Goal: Task Accomplishment & Management: Manage account settings

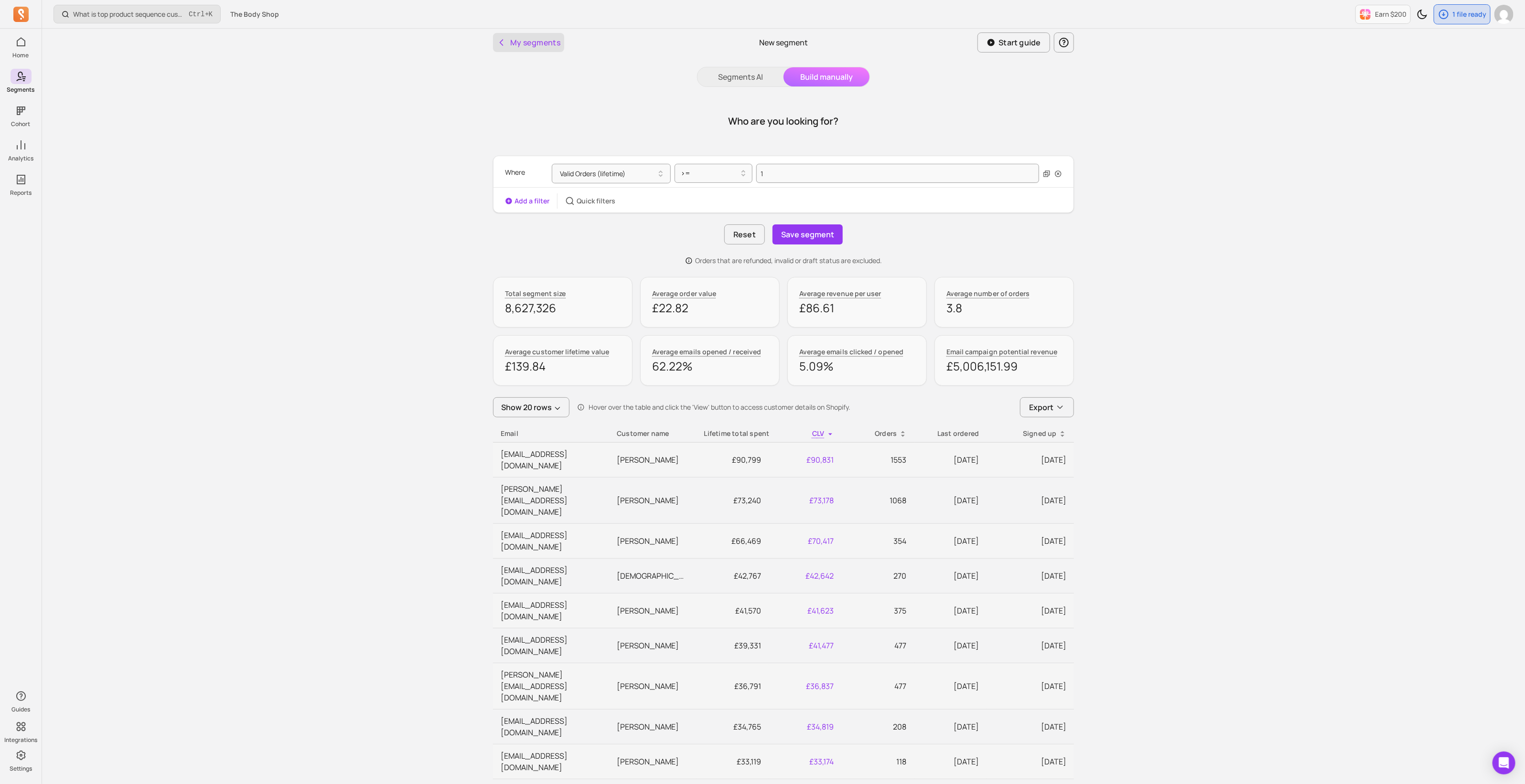
click at [538, 40] on button "My segments" at bounding box center [529, 43] width 71 height 19
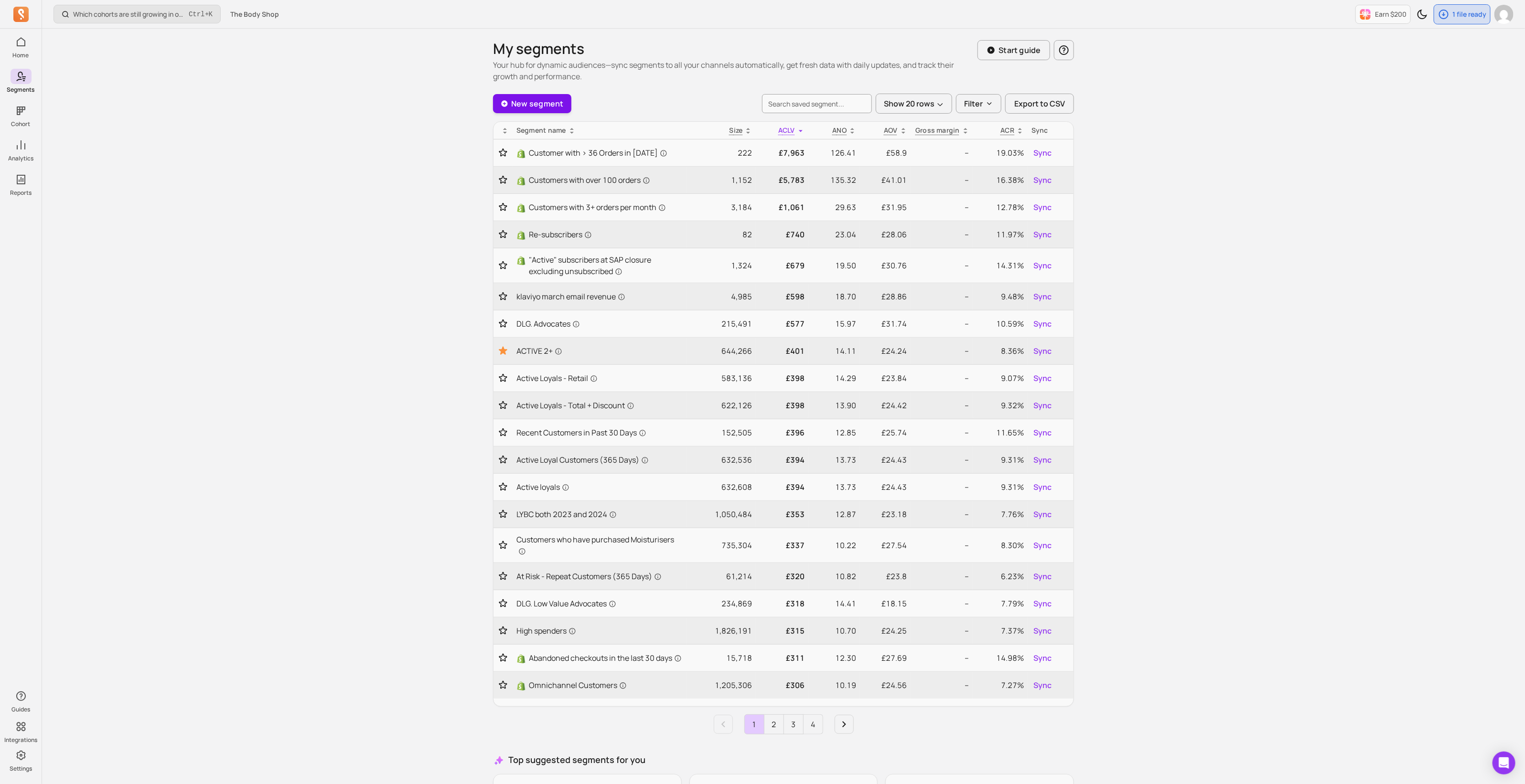
click at [538, 103] on link "New segment" at bounding box center [532, 104] width 78 height 19
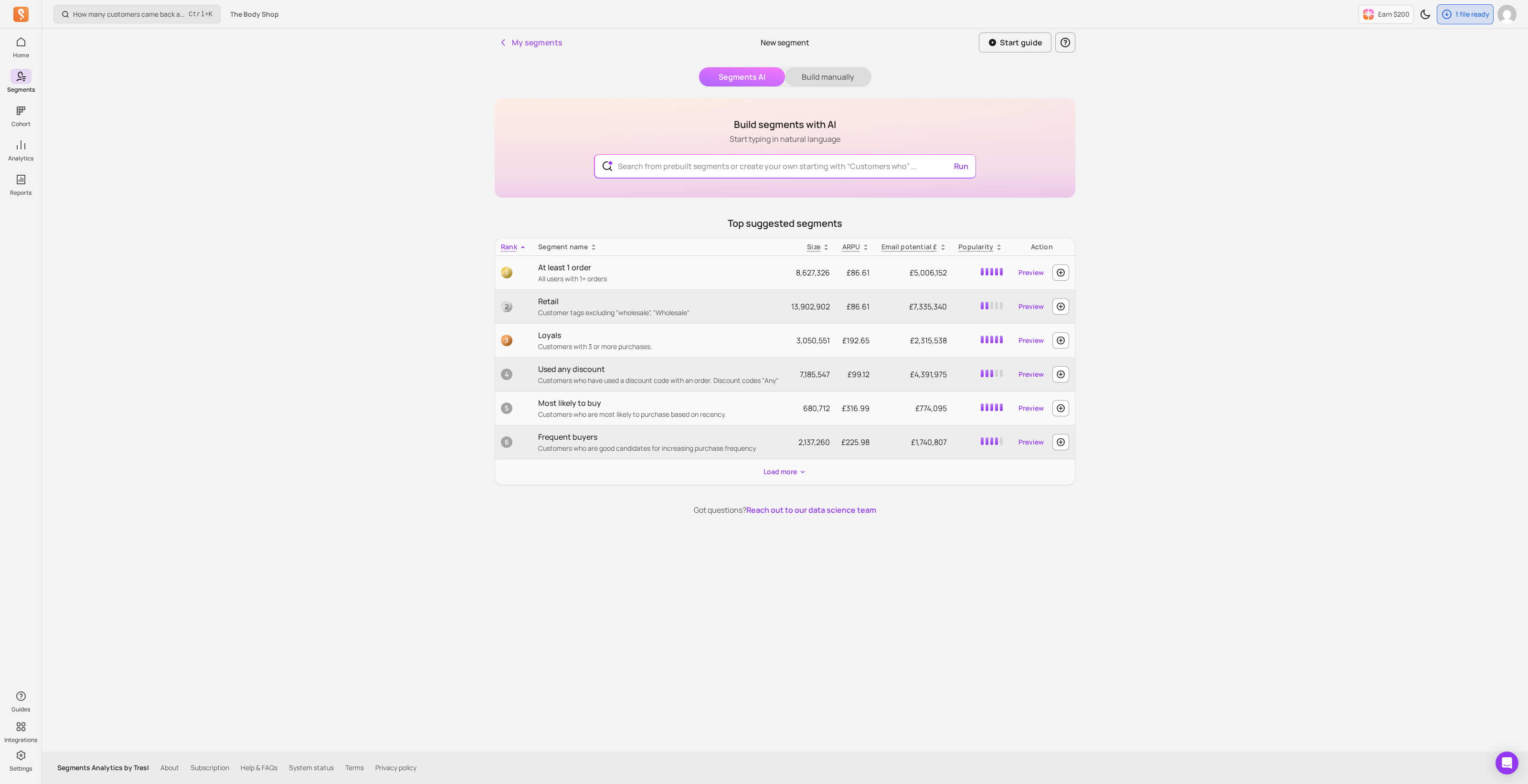
click at [838, 76] on button "Build manually" at bounding box center [827, 77] width 86 height 19
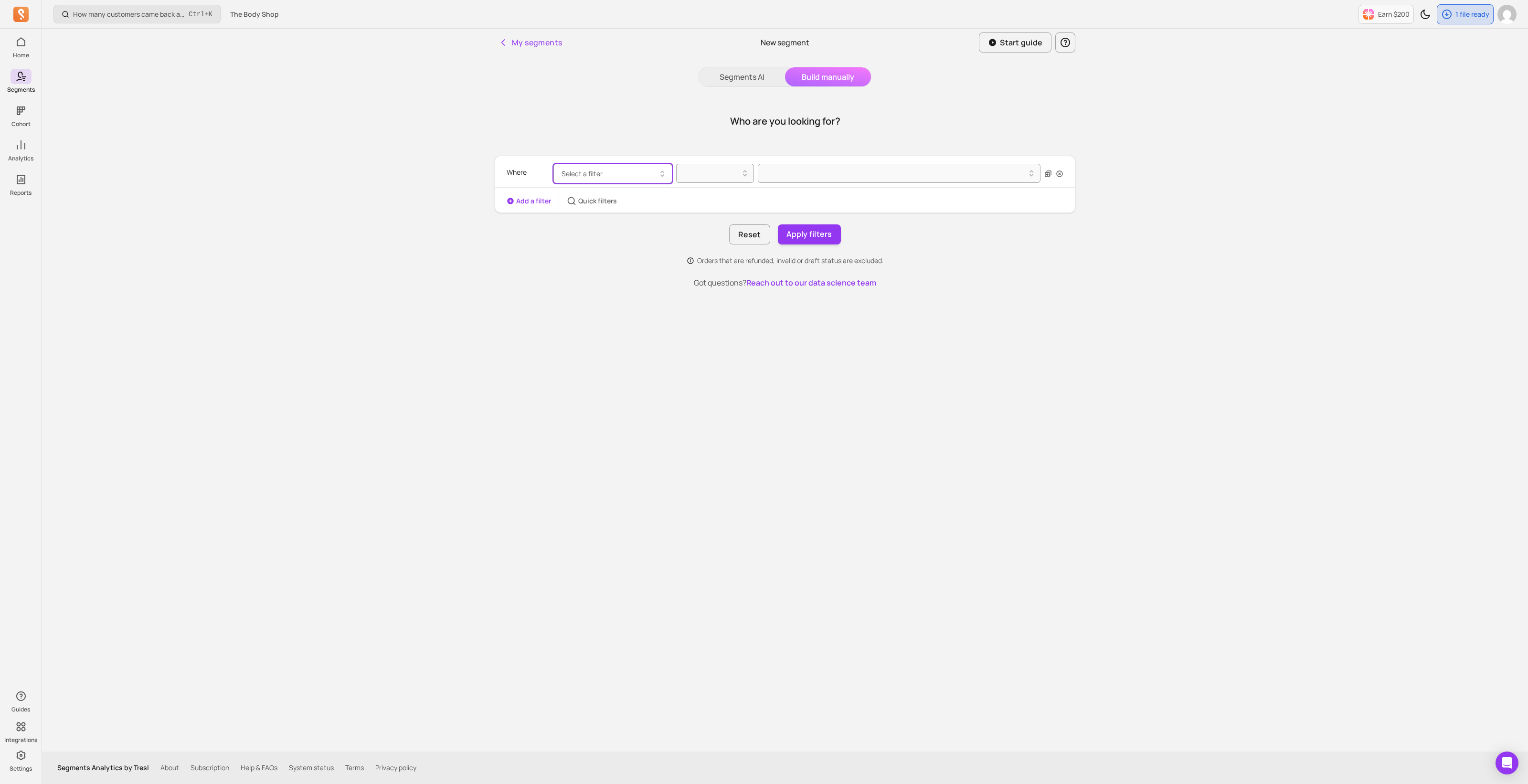
click at [612, 172] on button "Select a filter" at bounding box center [613, 173] width 119 height 20
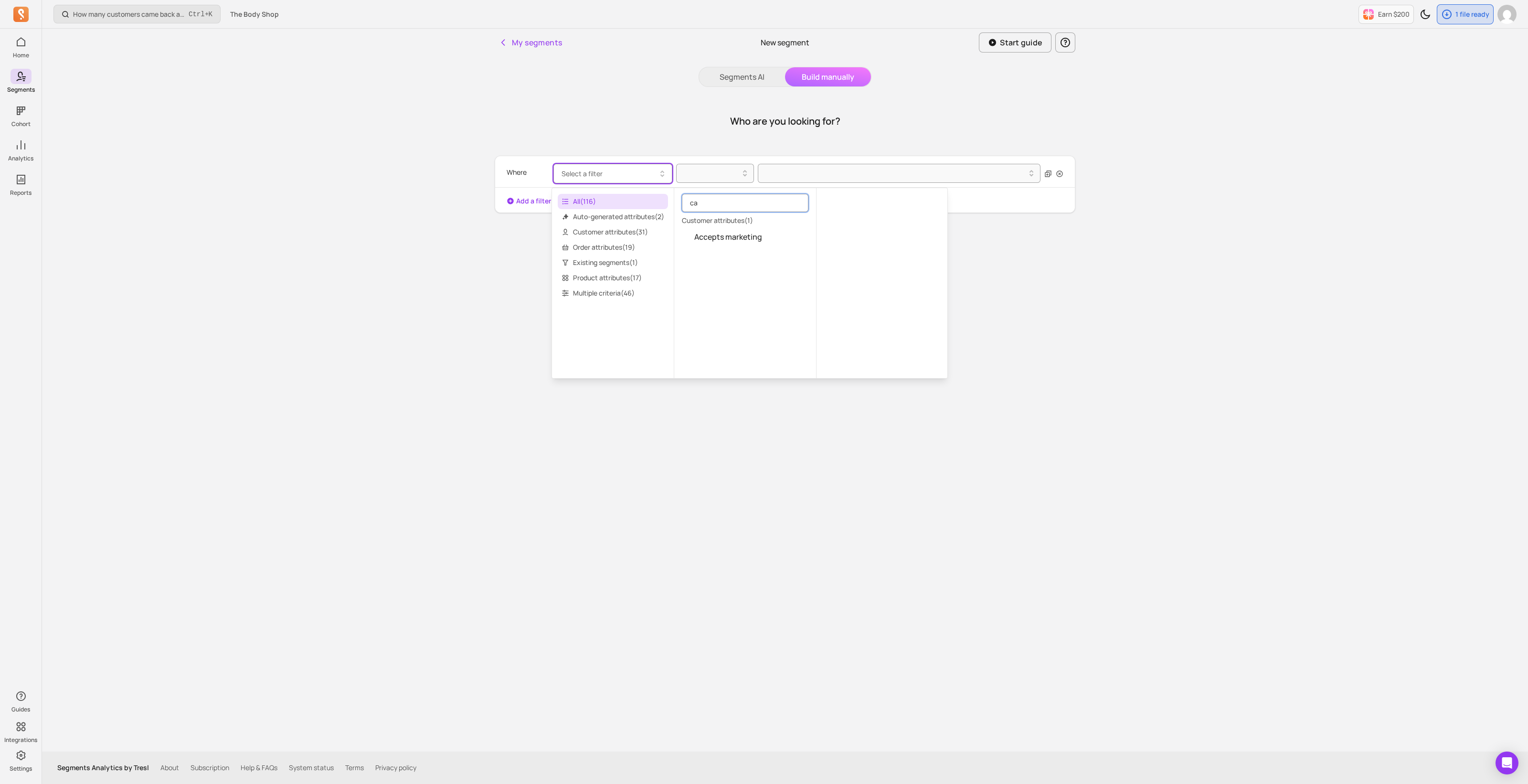
type input "c"
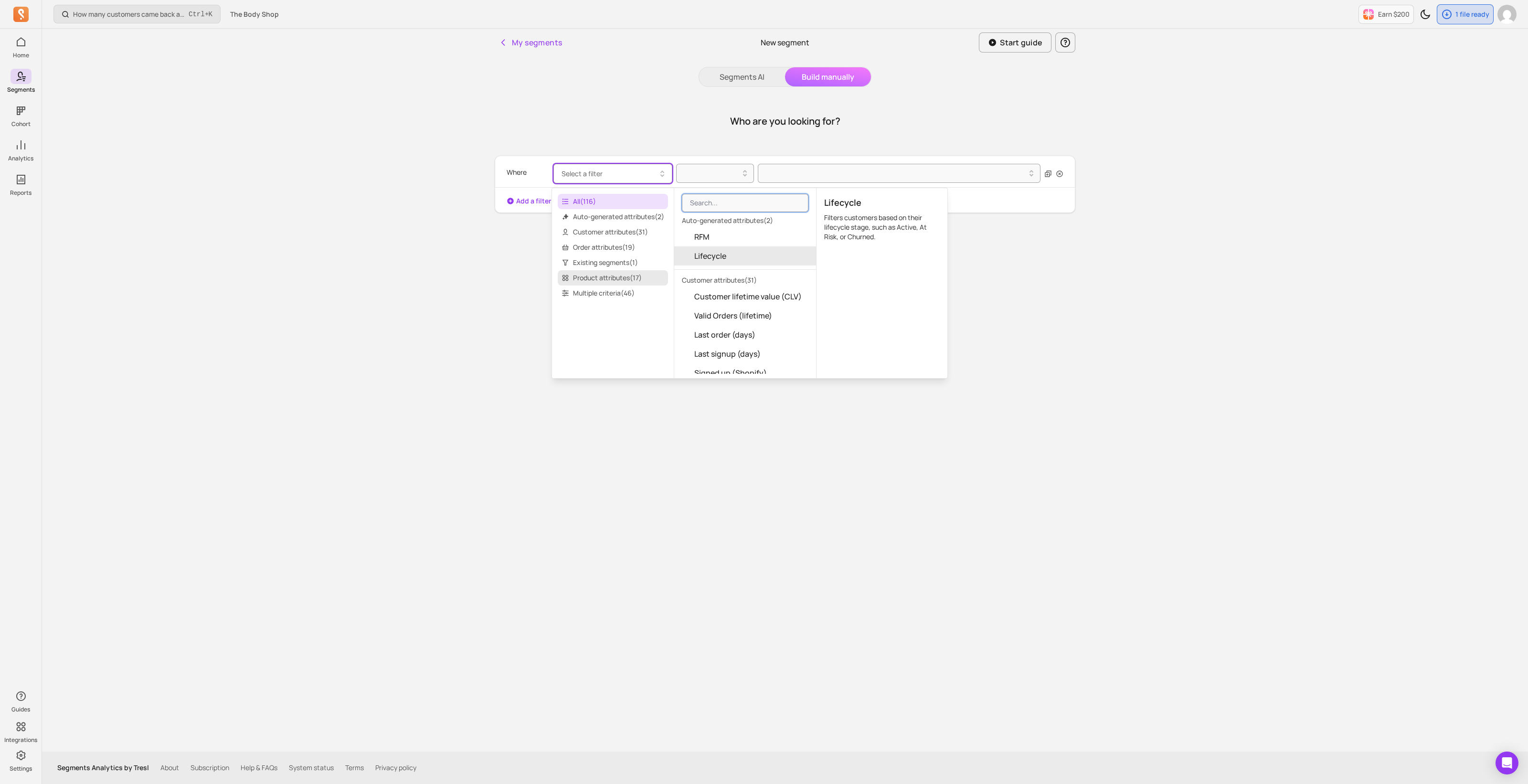
click at [616, 273] on span "Product attributes ( 17 )" at bounding box center [613, 278] width 110 height 15
click at [751, 251] on span "Product collection" at bounding box center [728, 254] width 68 height 11
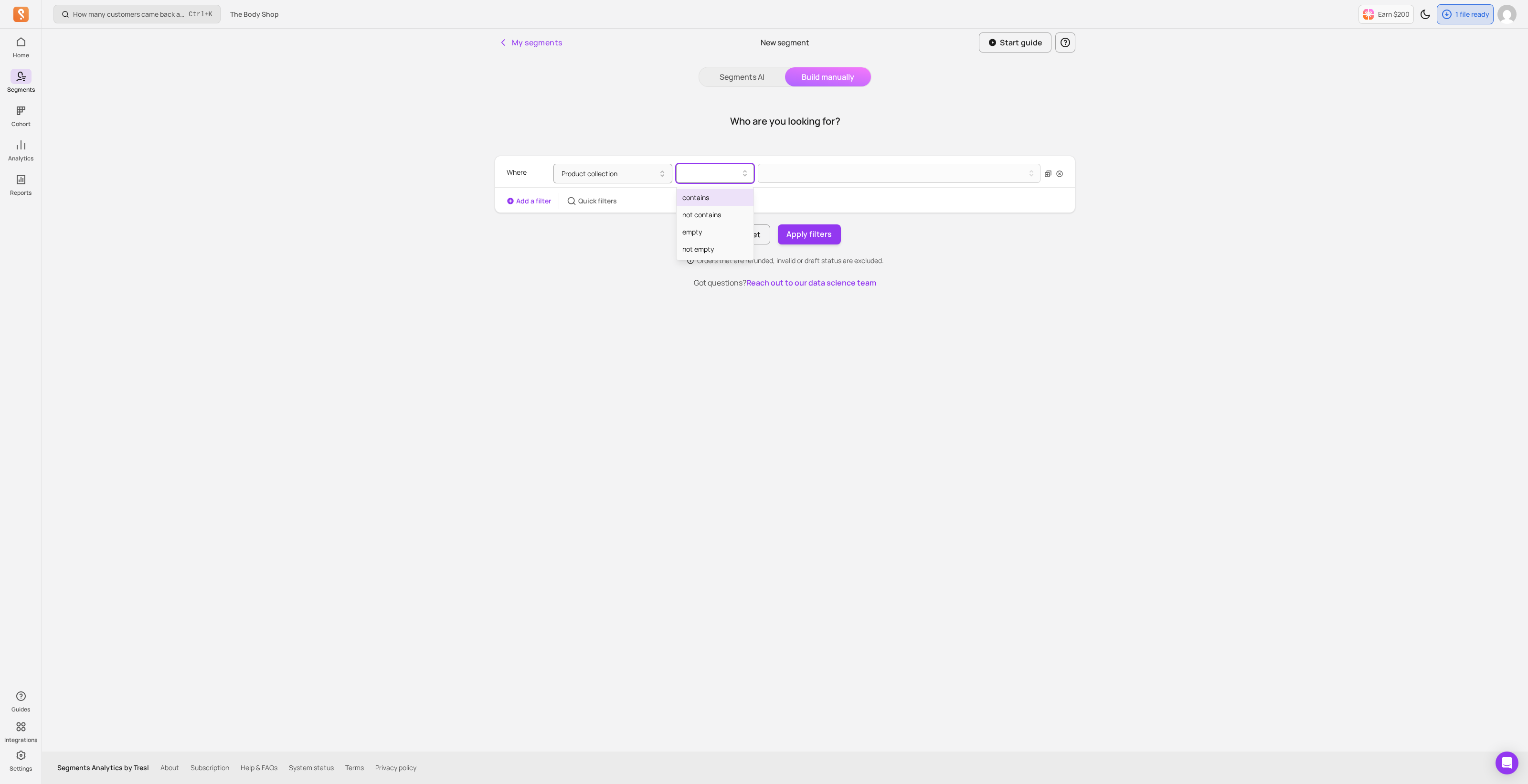
click at [714, 173] on div at bounding box center [711, 173] width 58 height 11
drag, startPoint x: 711, startPoint y: 197, endPoint x: 754, endPoint y: 187, distance: 44.1
click at [711, 197] on div "contains" at bounding box center [715, 197] width 77 height 17
click at [789, 177] on button at bounding box center [899, 173] width 283 height 19
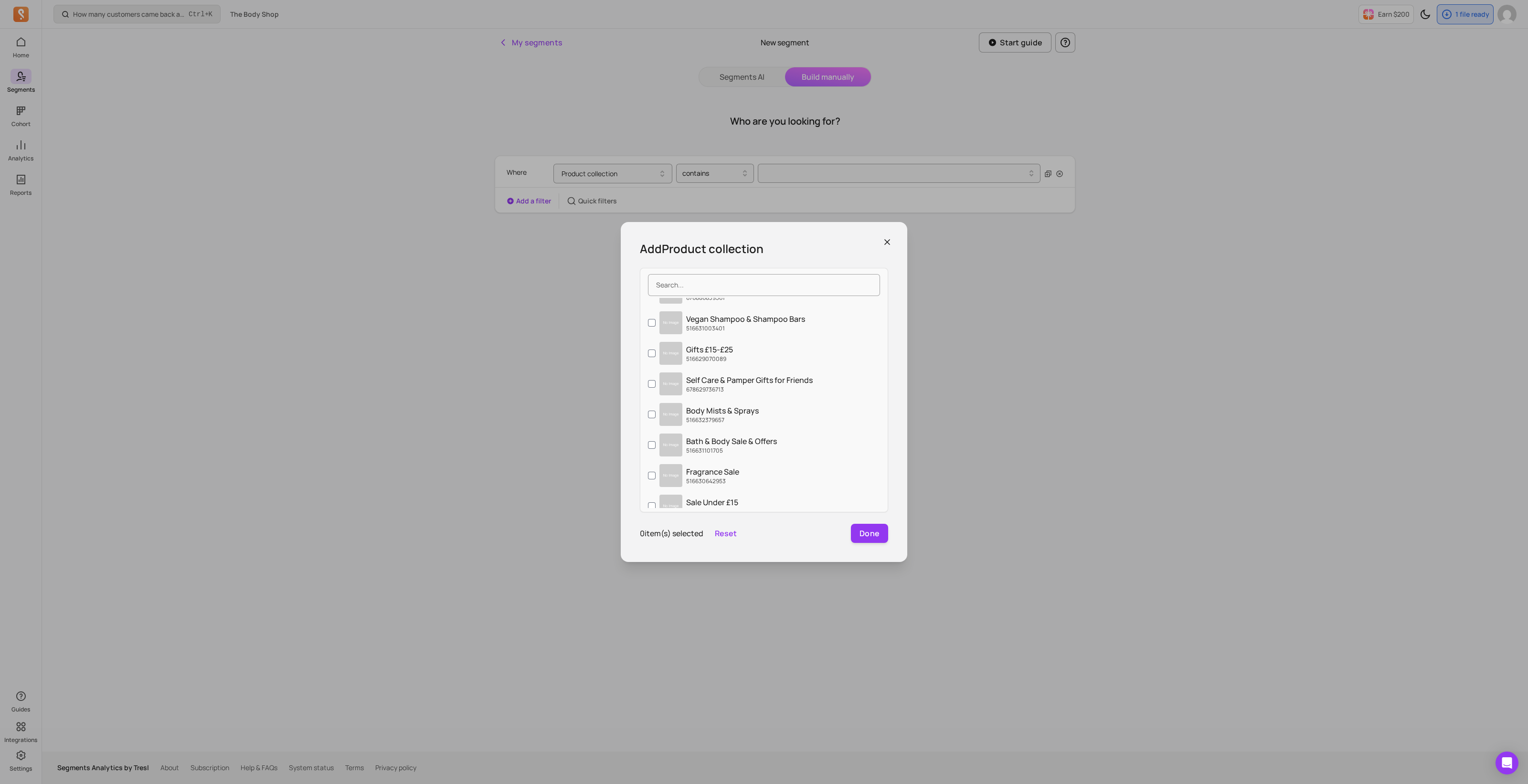
scroll to position [1830, 0]
click at [888, 246] on icon "button" at bounding box center [887, 242] width 9 height 9
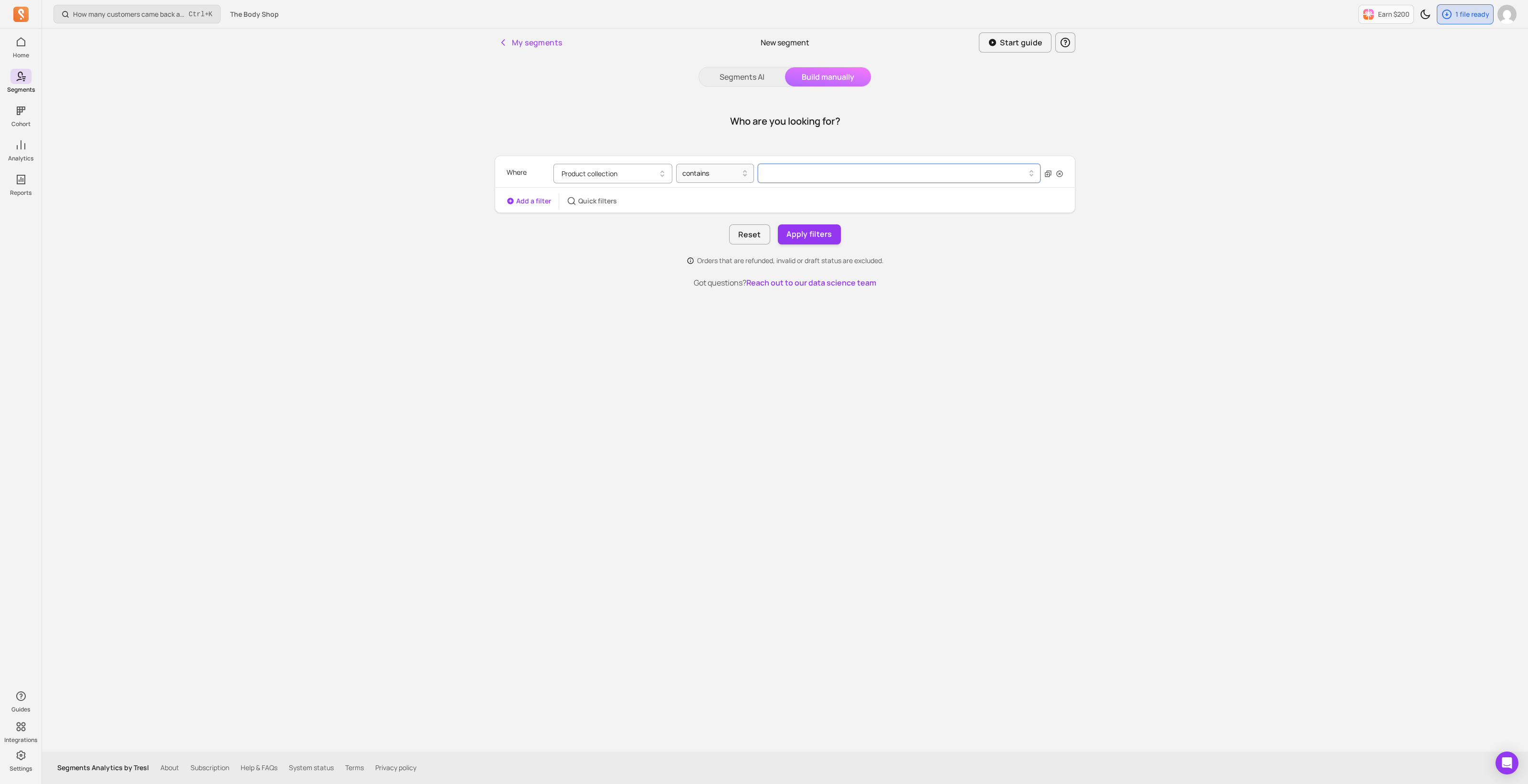
click at [589, 170] on button "Product collection" at bounding box center [613, 173] width 119 height 20
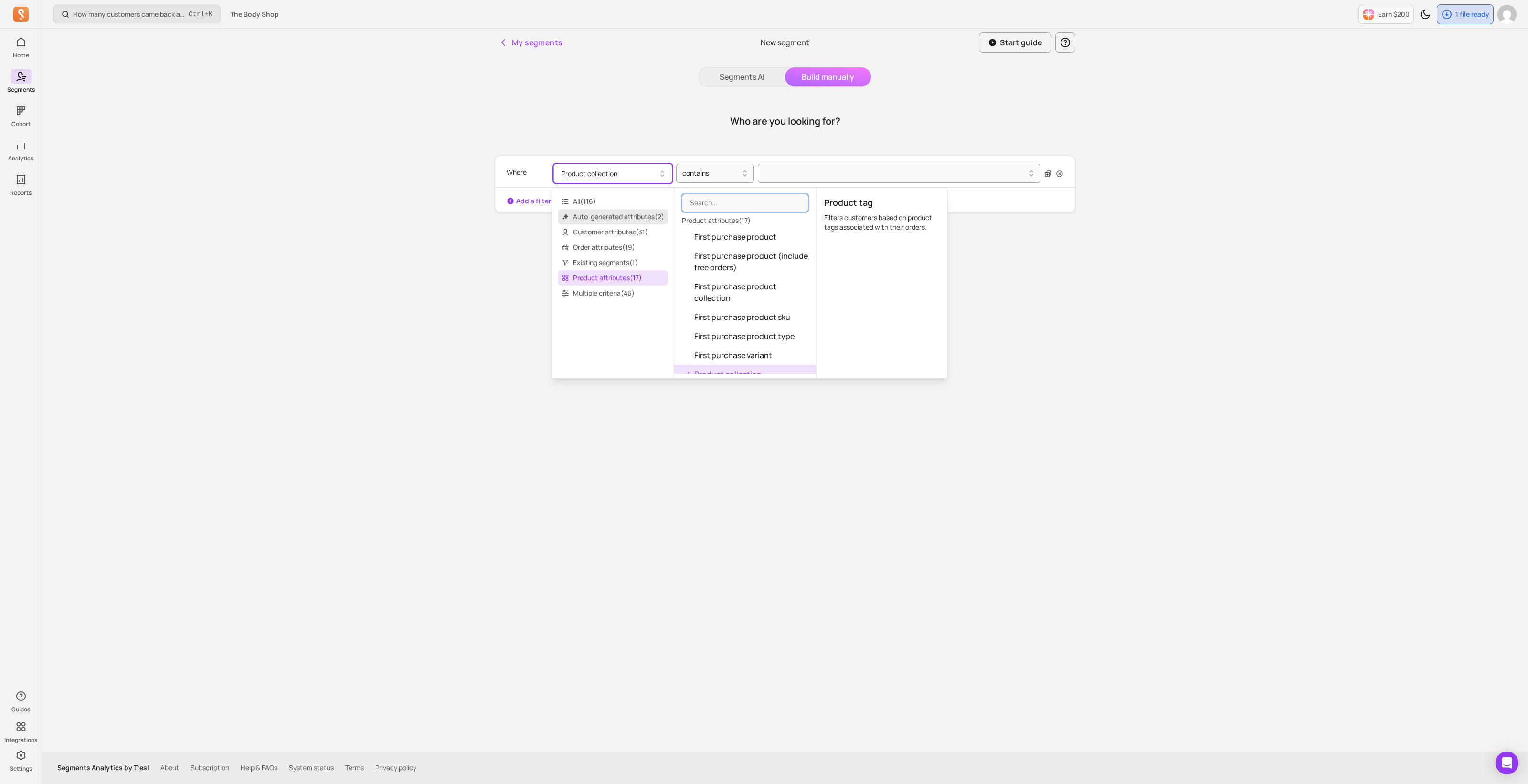
click at [606, 213] on span "Auto-generated attributes ( 2 )" at bounding box center [613, 217] width 110 height 15
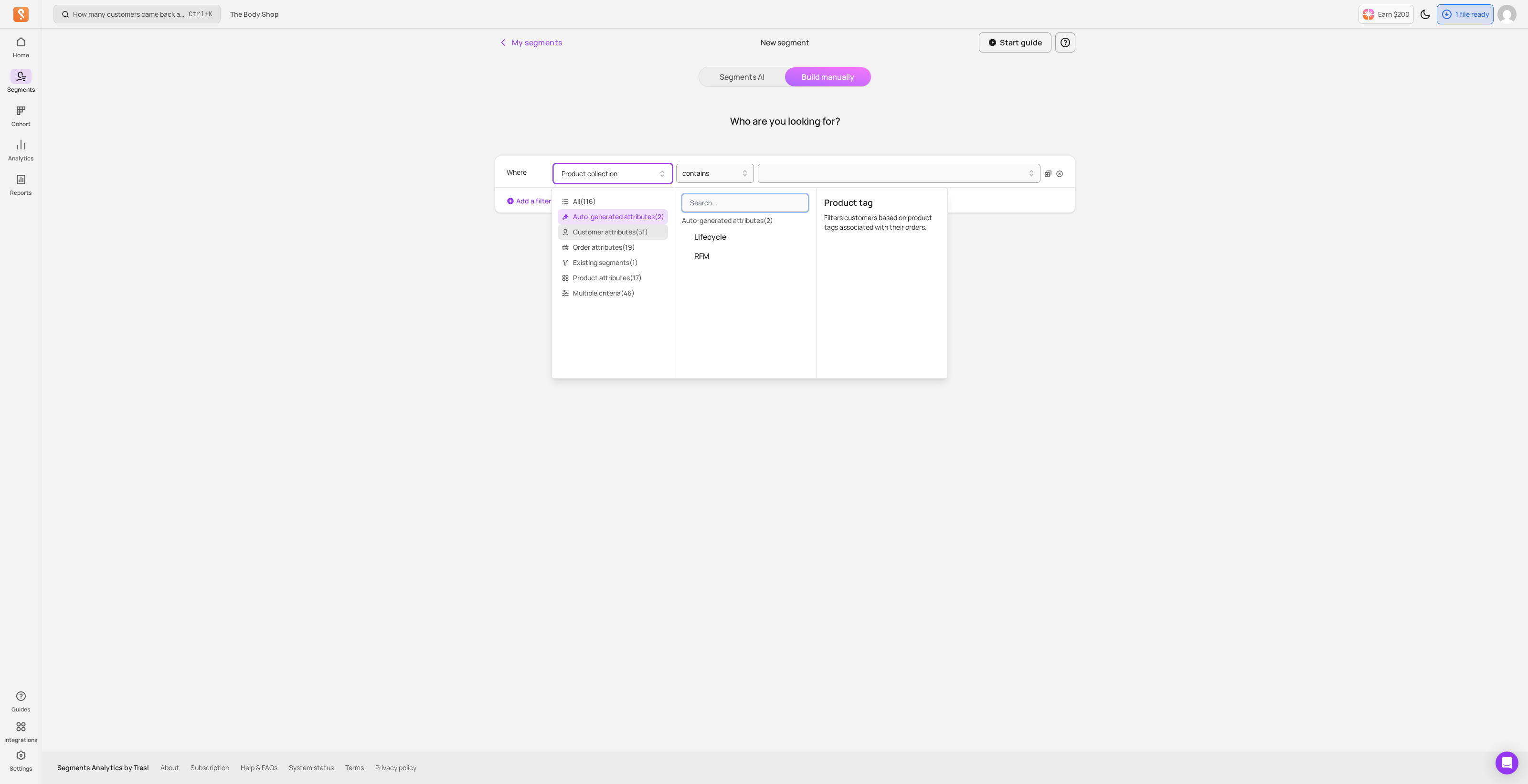
click at [612, 228] on span "Customer attributes ( 31 )" at bounding box center [613, 232] width 110 height 15
click at [610, 264] on span "Existing segments ( 1 )" at bounding box center [613, 263] width 110 height 15
click at [707, 244] on button "Existing segment" at bounding box center [745, 237] width 142 height 19
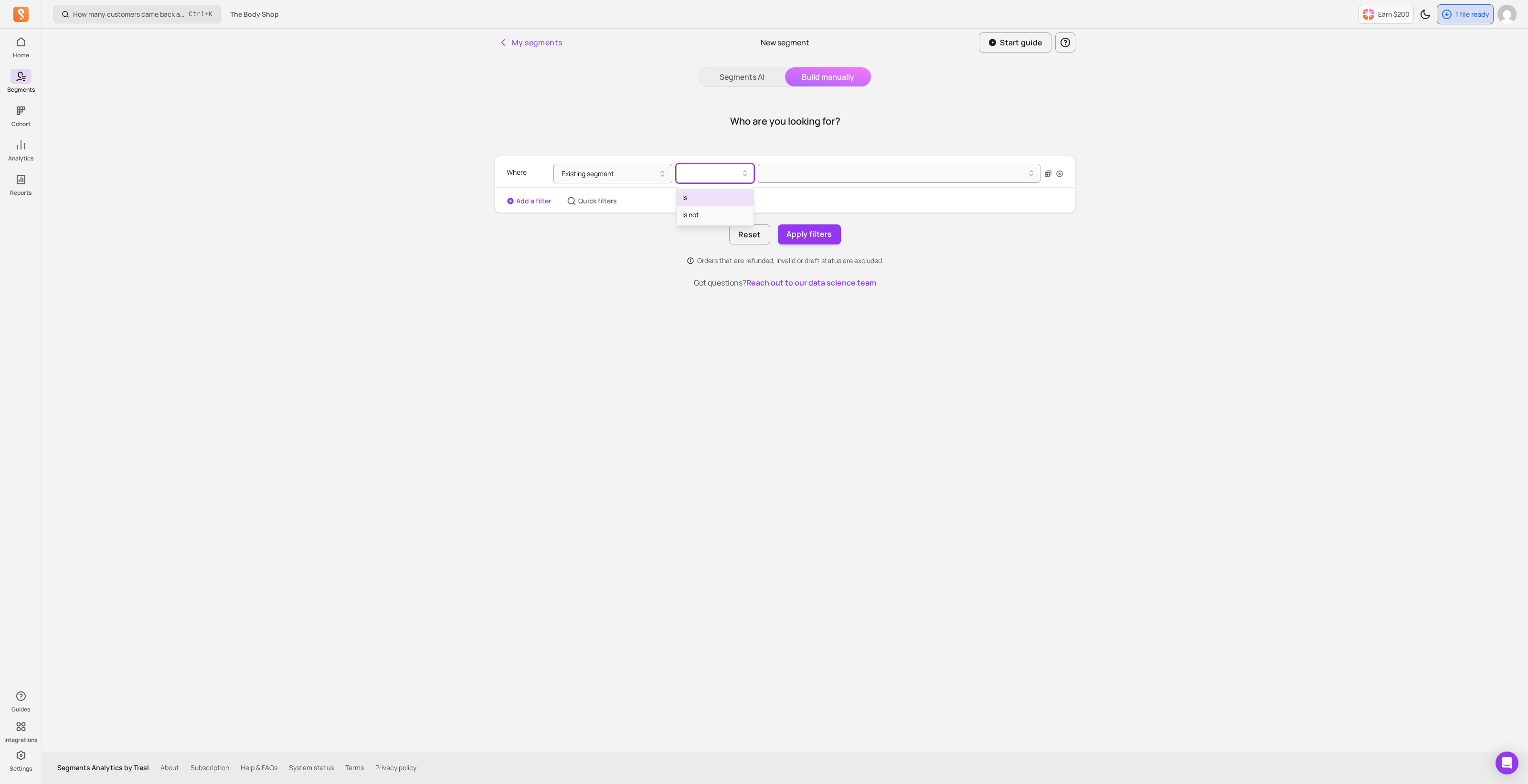
click at [706, 173] on div at bounding box center [711, 173] width 58 height 11
drag, startPoint x: 704, startPoint y: 192, endPoint x: 783, endPoint y: 187, distance: 79.2
click at [704, 193] on div "is" at bounding box center [715, 197] width 77 height 17
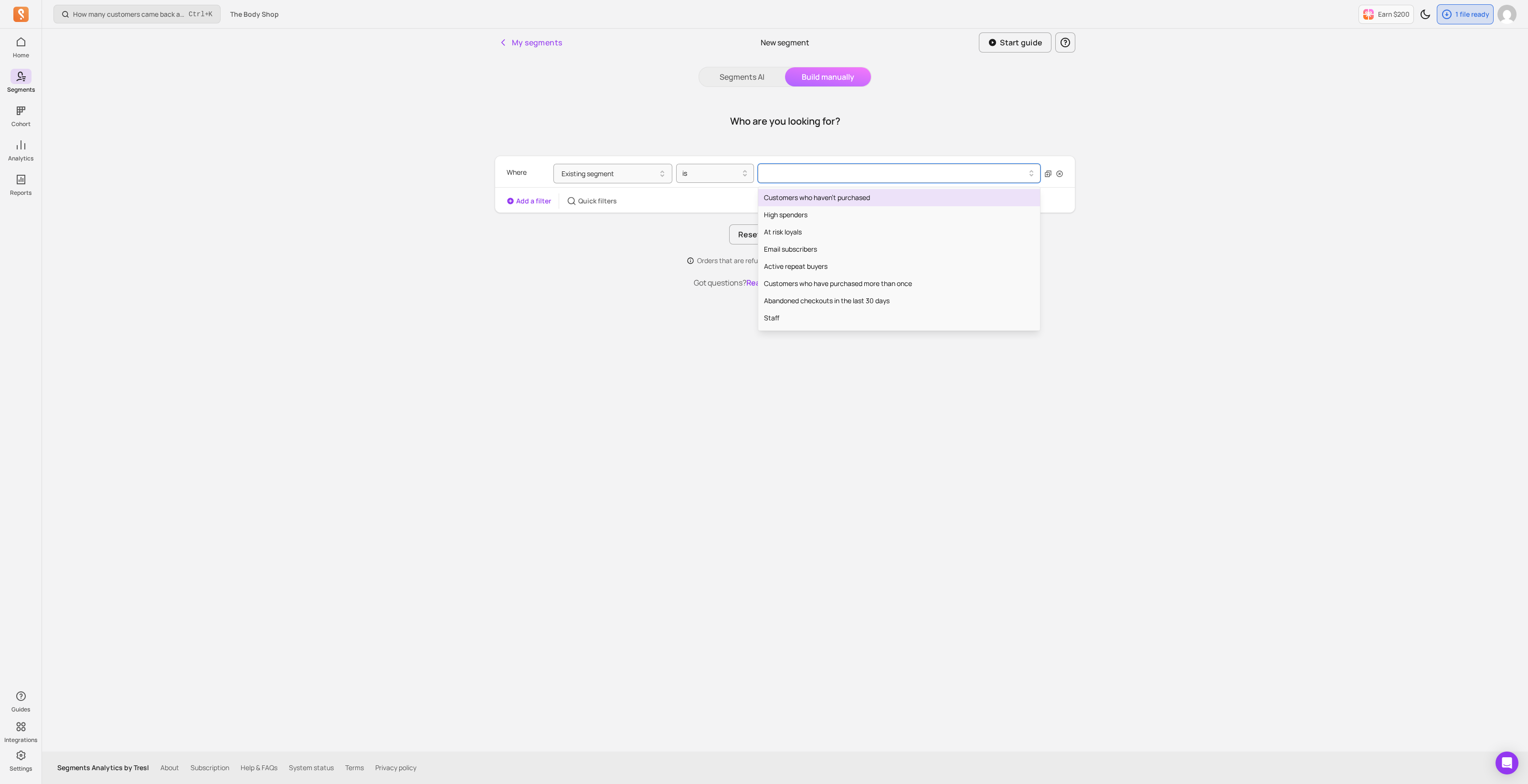
click at [795, 177] on div at bounding box center [895, 173] width 263 height 11
click at [626, 170] on button "Existing segment" at bounding box center [613, 173] width 119 height 20
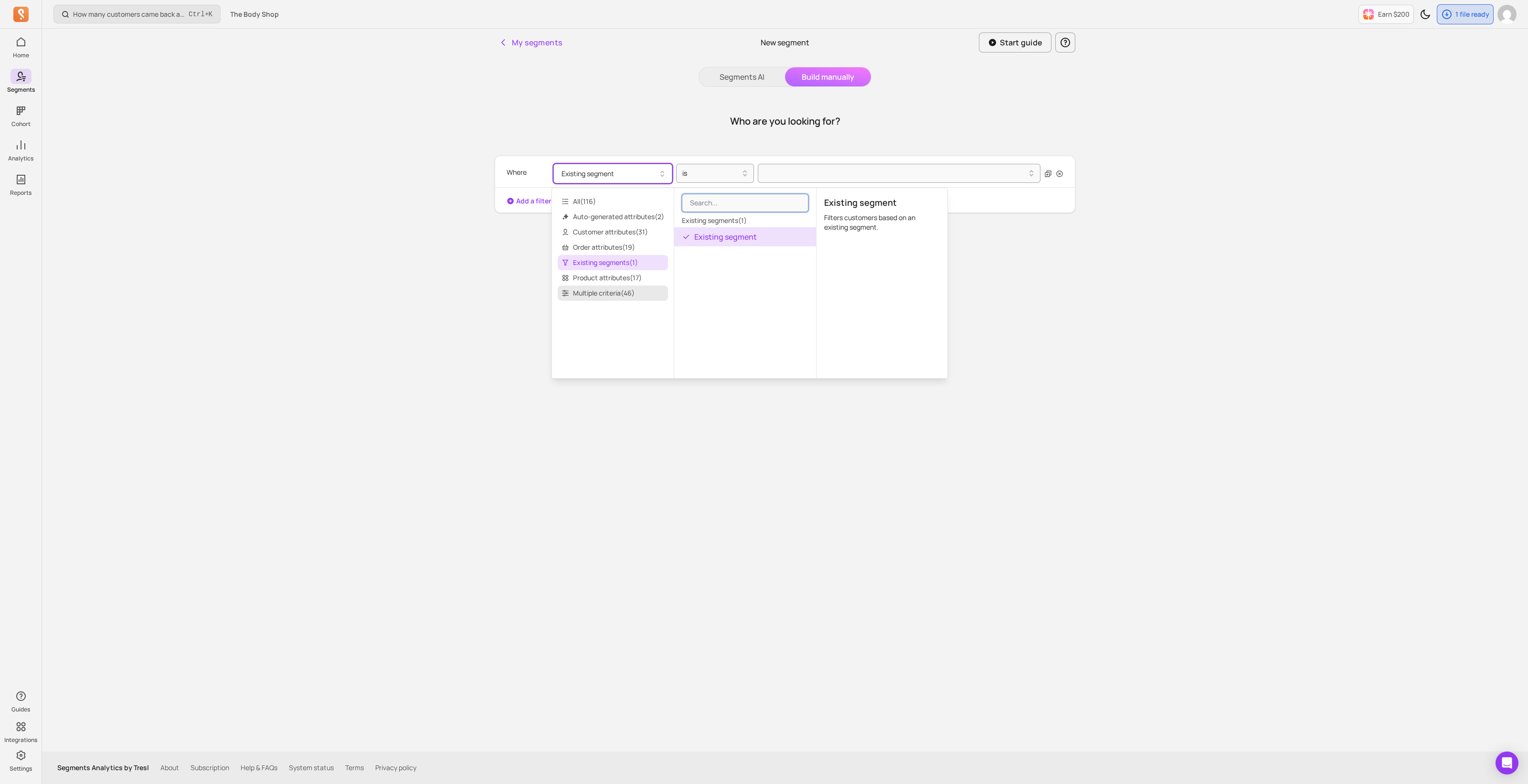
click at [628, 289] on span "Multiple criteria ( 46 )" at bounding box center [613, 293] width 110 height 15
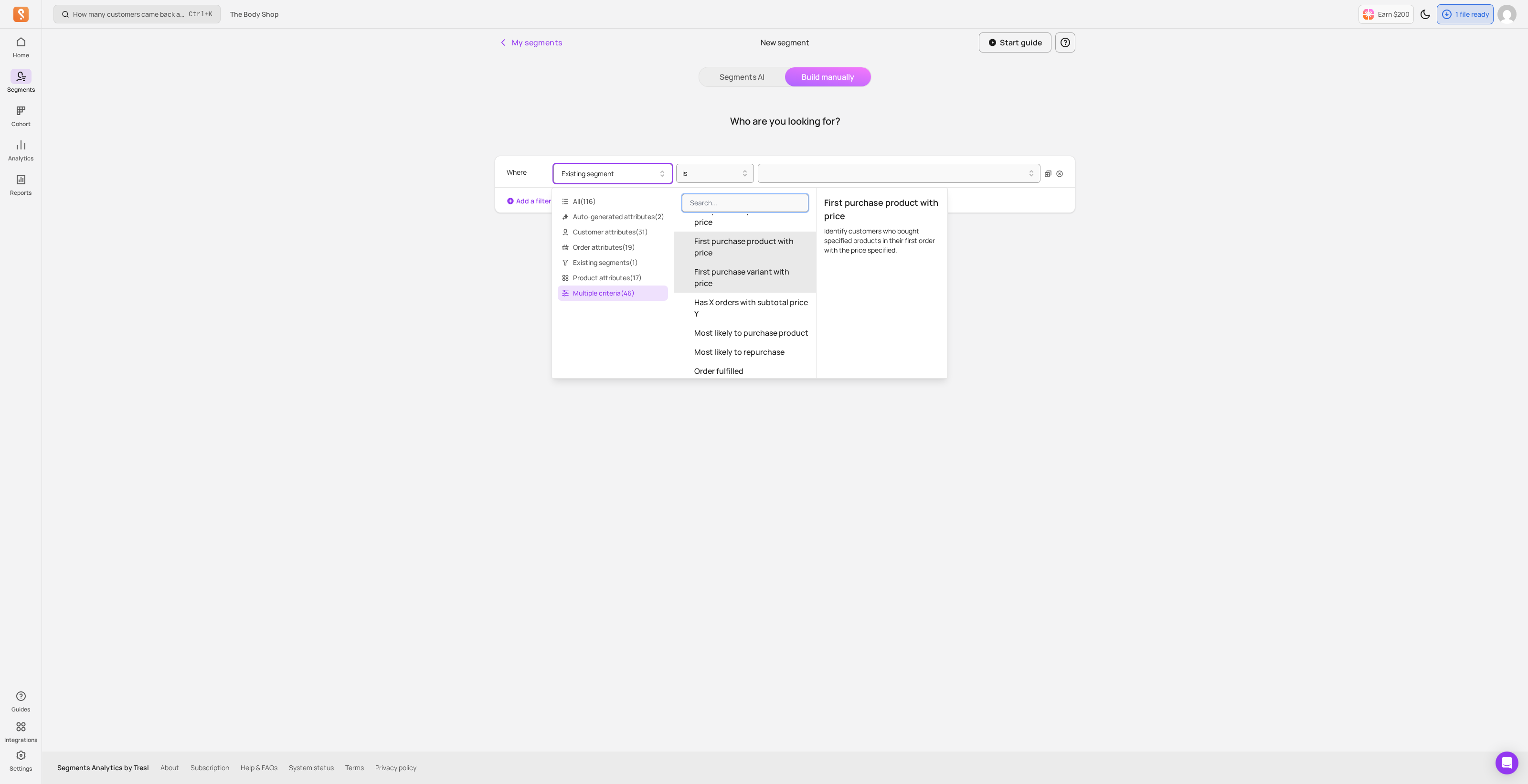
scroll to position [477, 0]
click at [708, 202] on input "search" at bounding box center [745, 203] width 126 height 18
type input "p"
type input "disc"
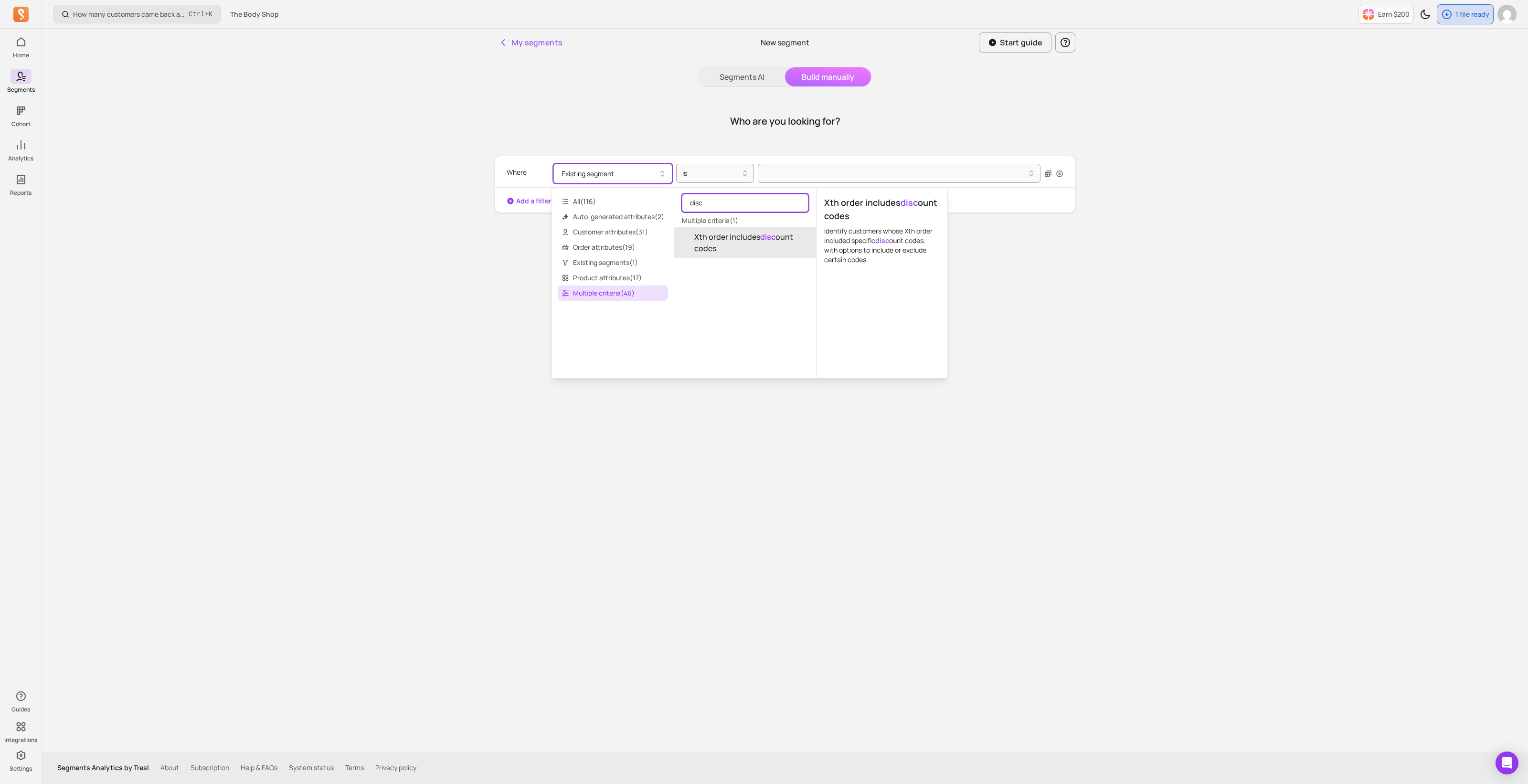
click at [724, 204] on input "disc" at bounding box center [745, 203] width 126 height 18
drag, startPoint x: 723, startPoint y: 203, endPoint x: 683, endPoint y: 190, distance: 42.1
click at [667, 203] on div "All ( 116 ) Auto-generated attributes ( 2 ) Customer attributes ( 31 ) Order at…" at bounding box center [750, 283] width 396 height 191
click at [583, 205] on span "All ( 116 )" at bounding box center [613, 202] width 110 height 15
click at [711, 203] on input "search" at bounding box center [745, 203] width 126 height 18
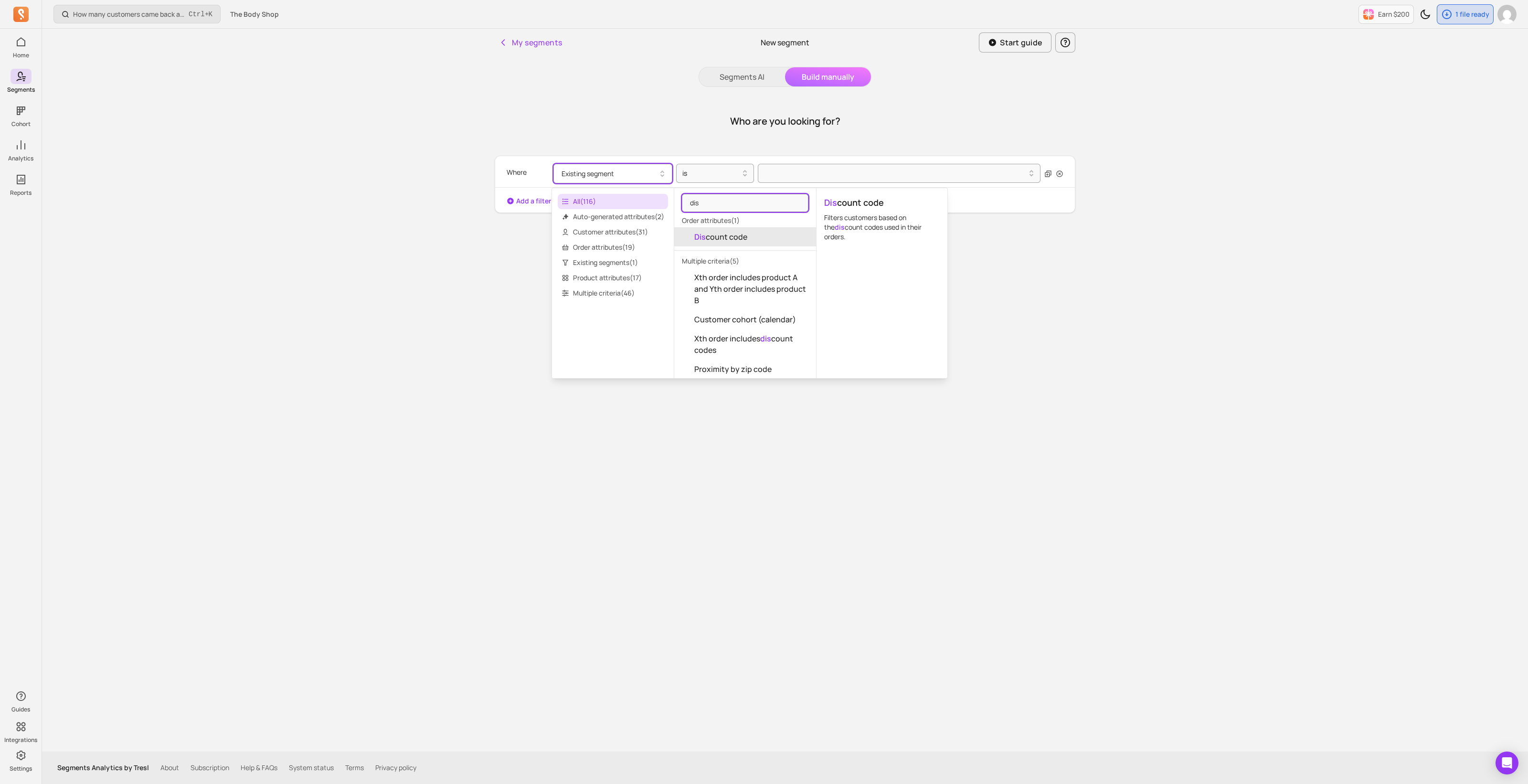
type input "dis"
click at [726, 238] on span "Dis count code" at bounding box center [720, 237] width 53 height 11
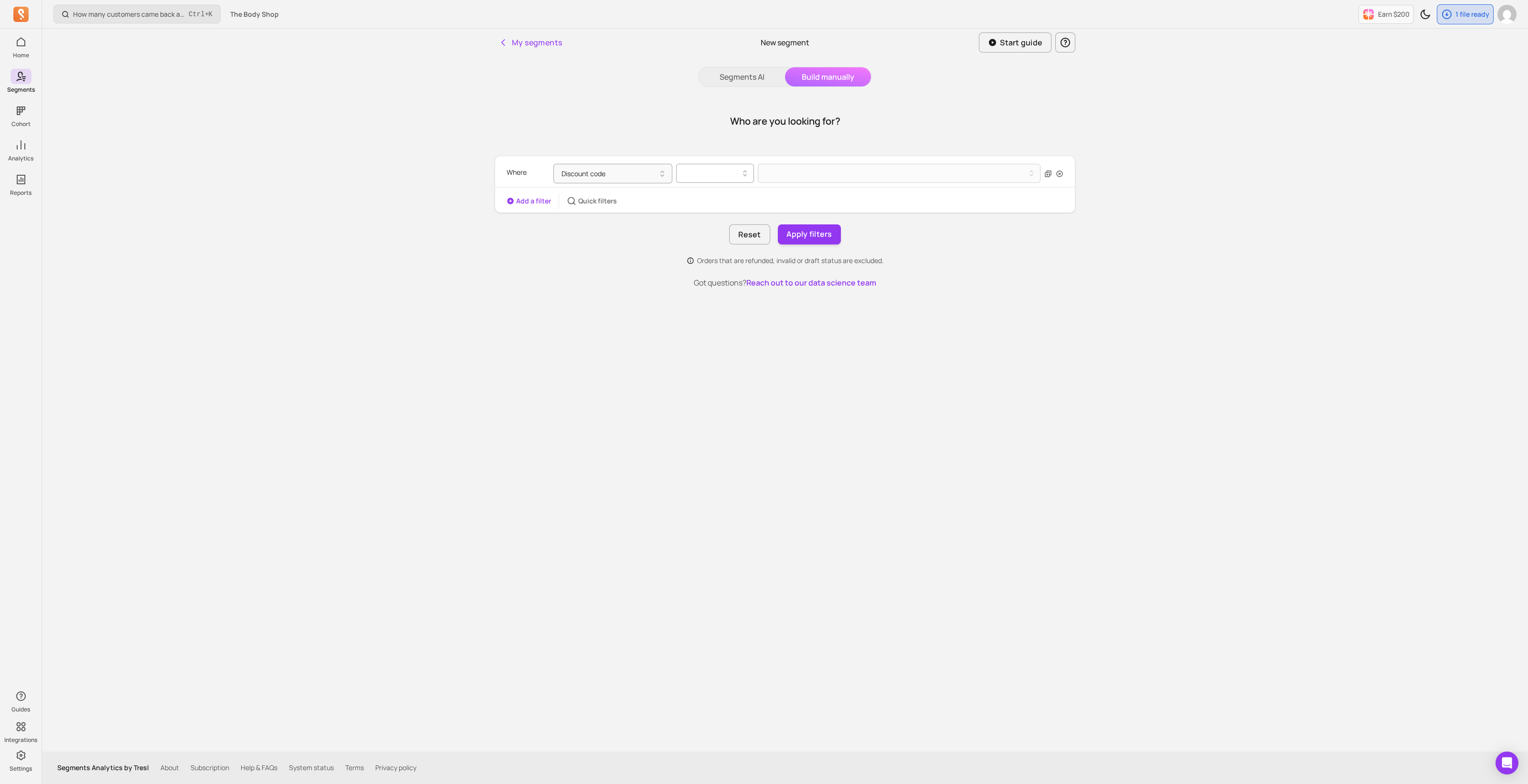
click at [720, 172] on div at bounding box center [711, 173] width 58 height 11
click at [714, 247] on div "not empty" at bounding box center [715, 249] width 77 height 17
click at [797, 241] on button "Apply filters" at bounding box center [809, 234] width 63 height 20
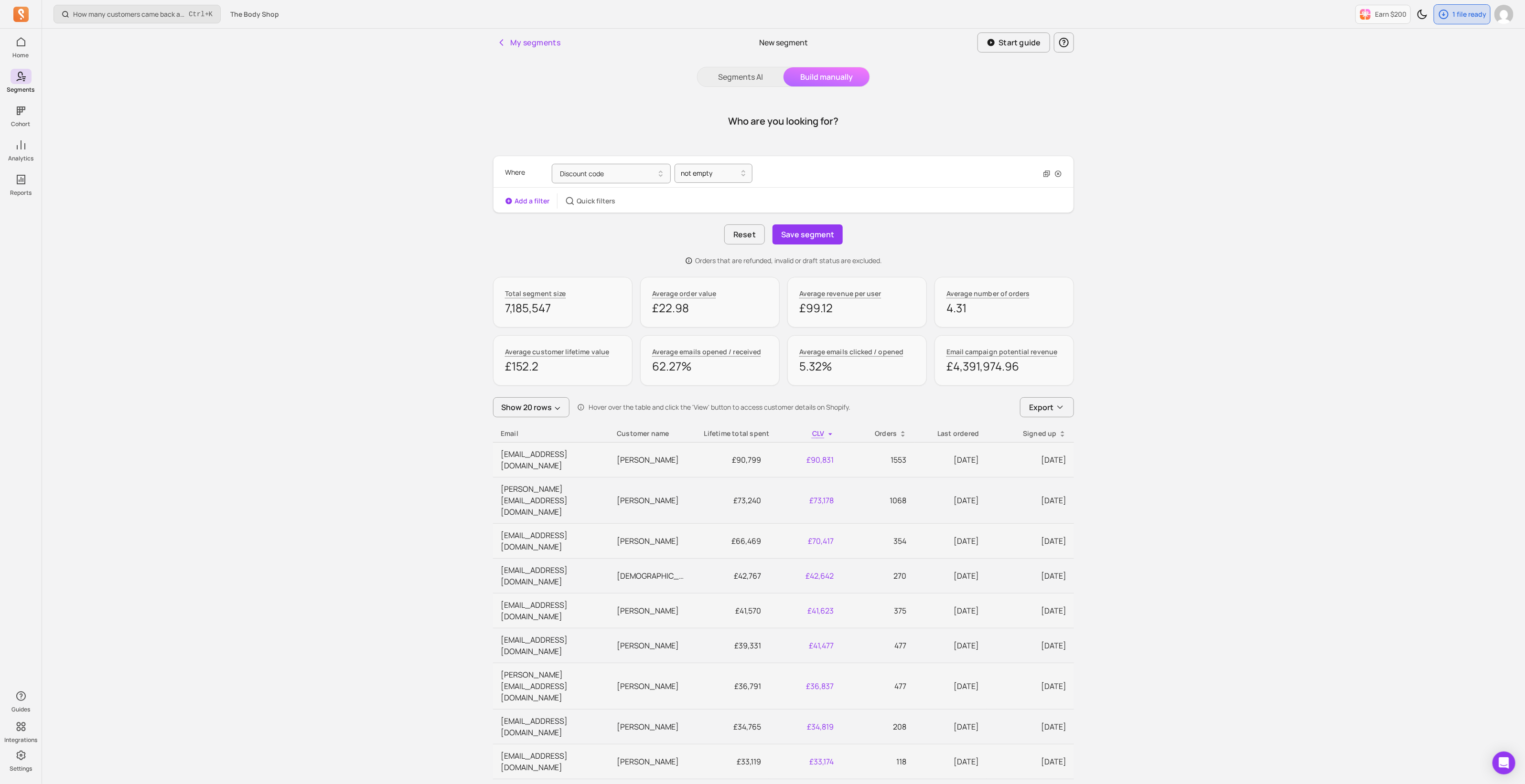
click at [533, 199] on button "Add a filter" at bounding box center [527, 201] width 45 height 9
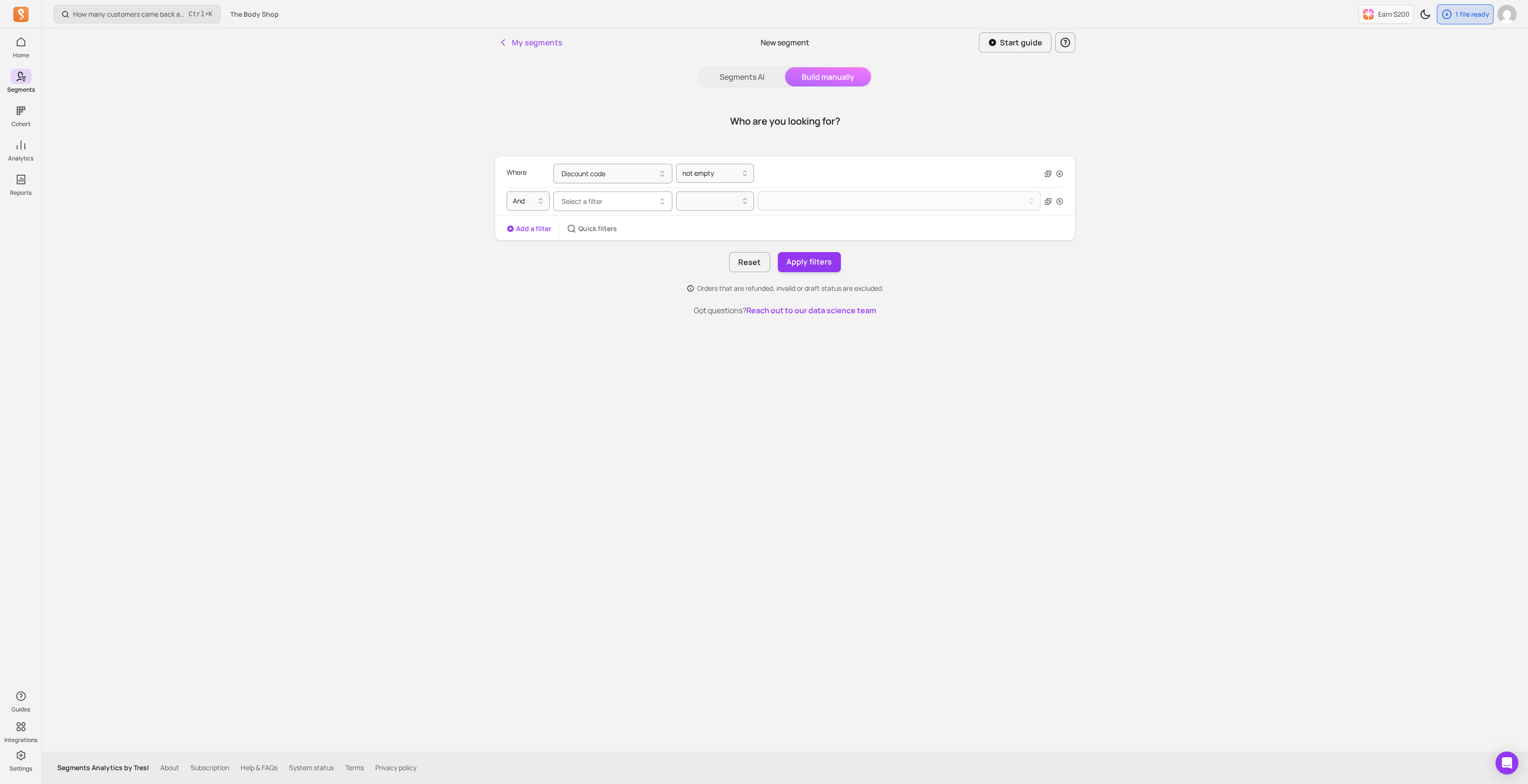
click at [611, 202] on button "Select a filter" at bounding box center [613, 201] width 119 height 20
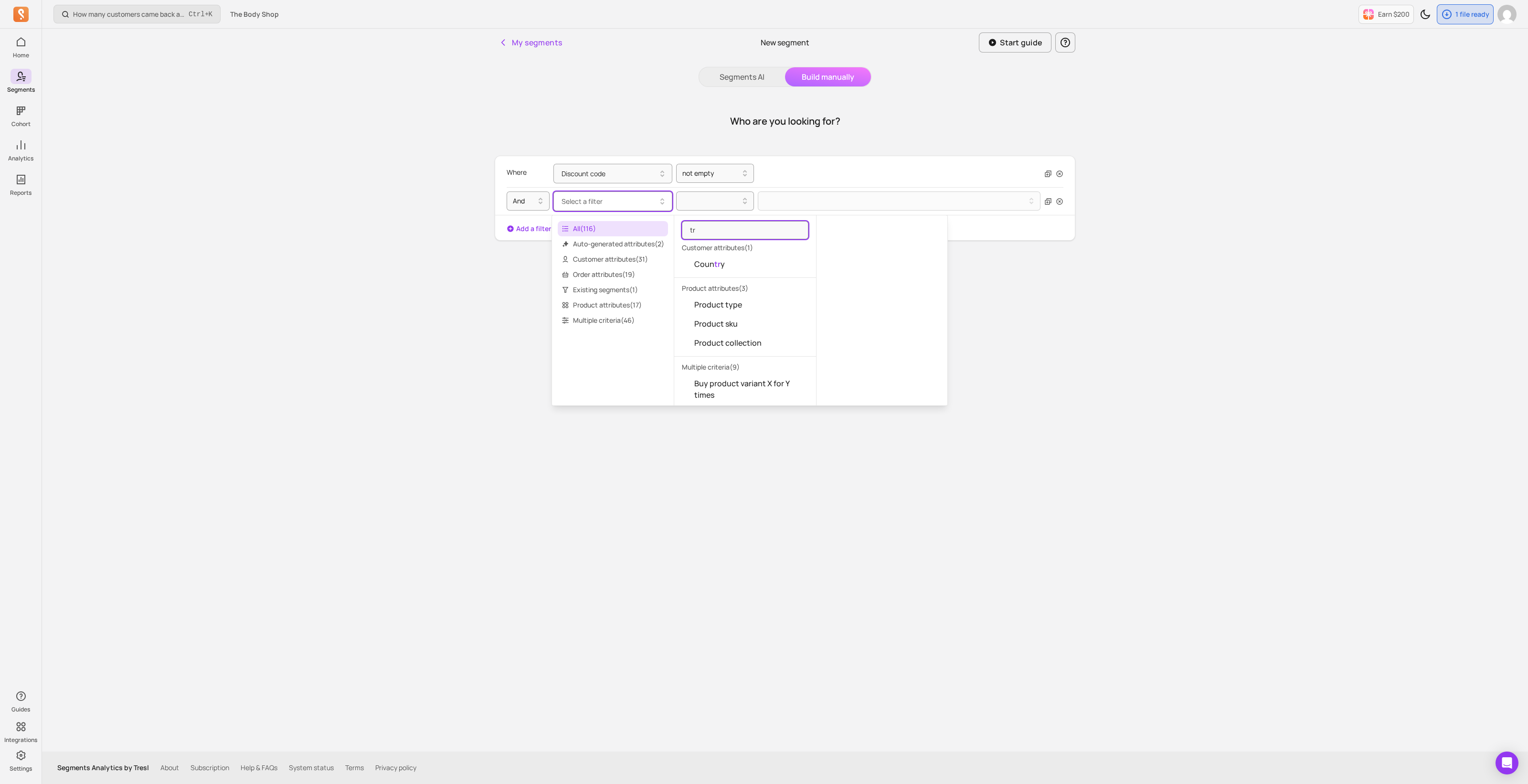
type input "t"
type input "orde"
drag, startPoint x: 719, startPoint y: 231, endPoint x: 672, endPoint y: 230, distance: 47.0
click at [672, 230] on div "All ( 116 ) Auto-generated attributes ( 2 ) Customer attributes ( 31 ) Order at…" at bounding box center [750, 310] width 396 height 191
click at [343, 383] on div "How many customers came back and made another purchase? Ctrl + K The Body Shop …" at bounding box center [785, 392] width 1486 height 784
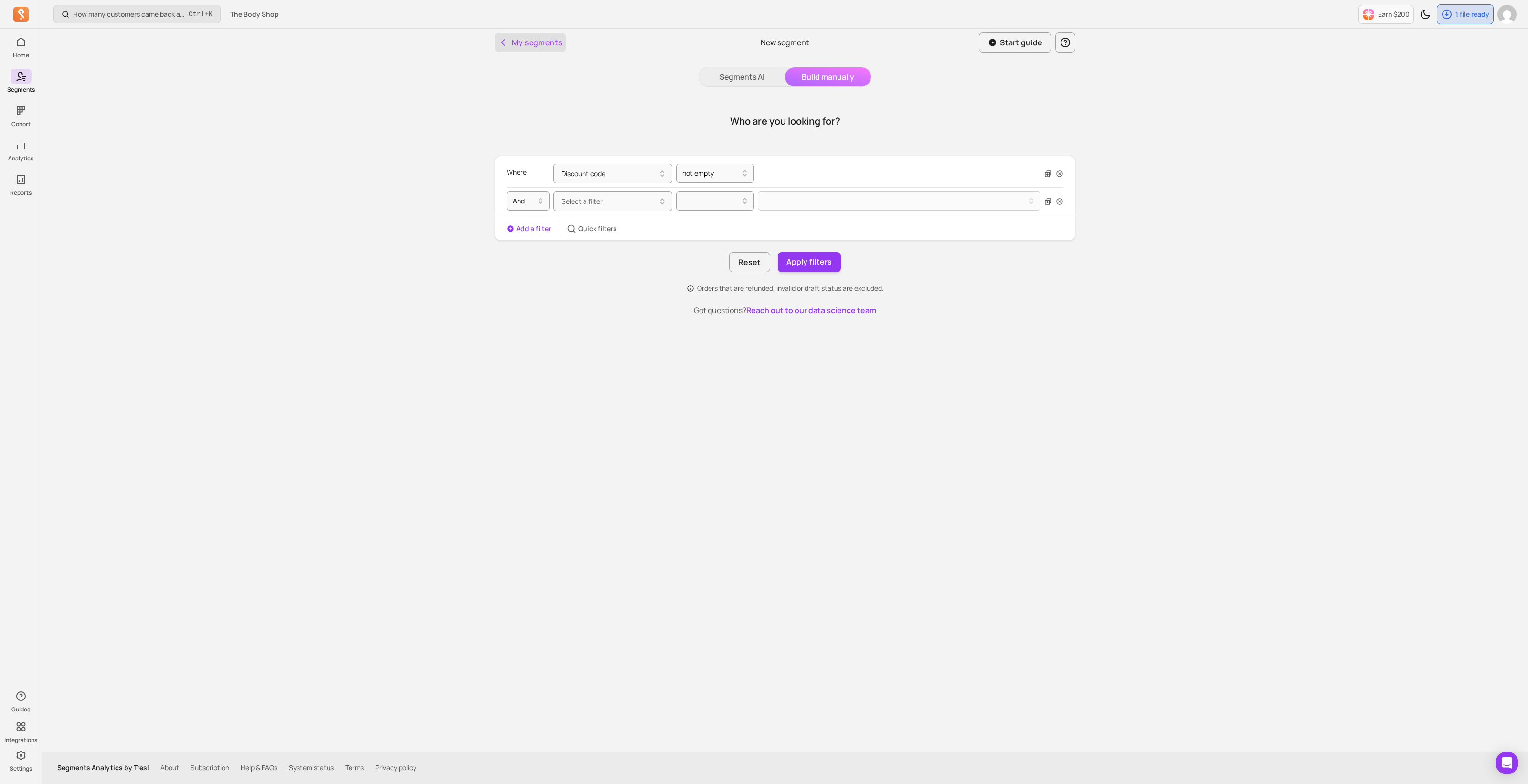
click at [545, 45] on button "My segments" at bounding box center [530, 43] width 71 height 19
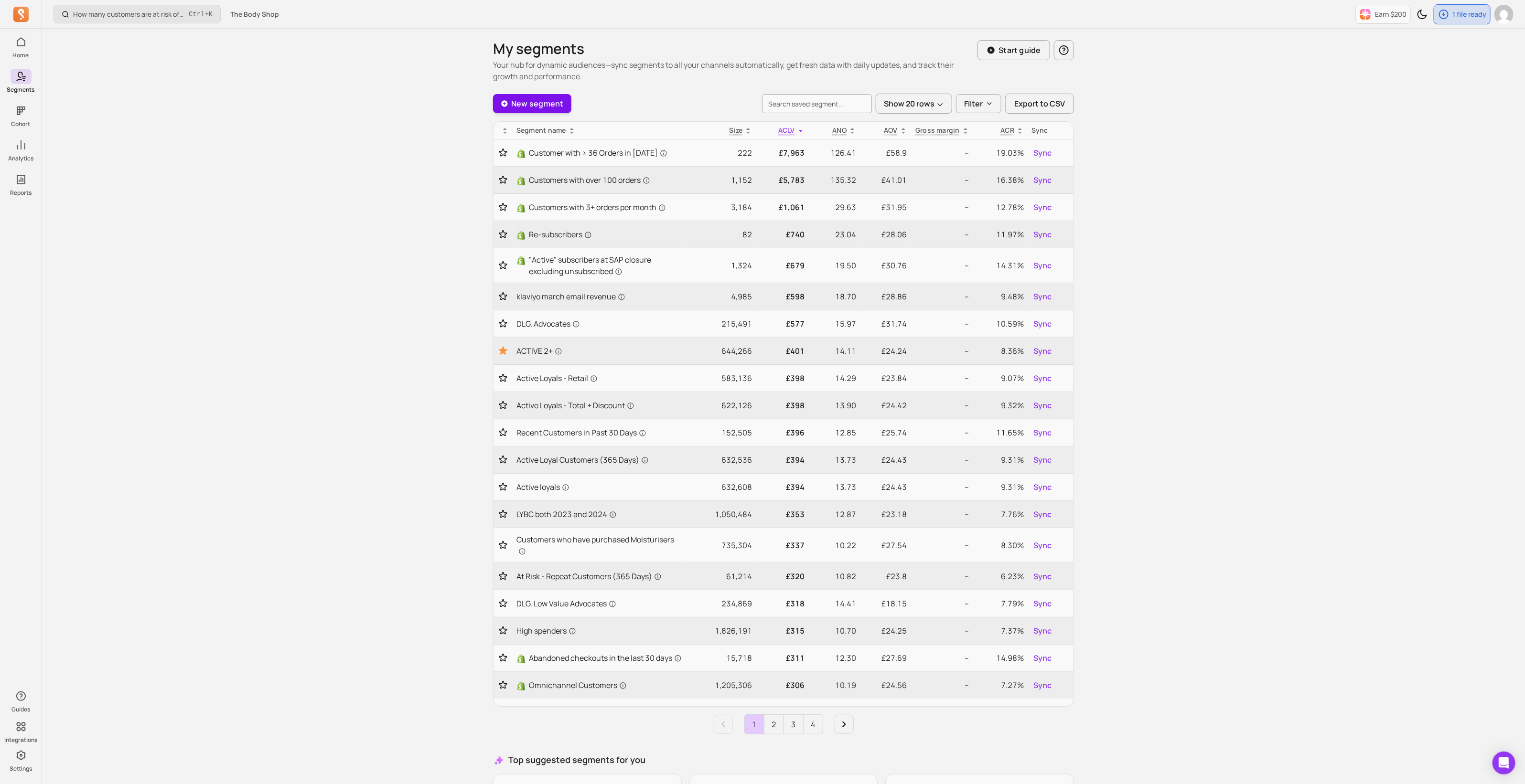
click at [543, 104] on link "New segment" at bounding box center [532, 104] width 78 height 19
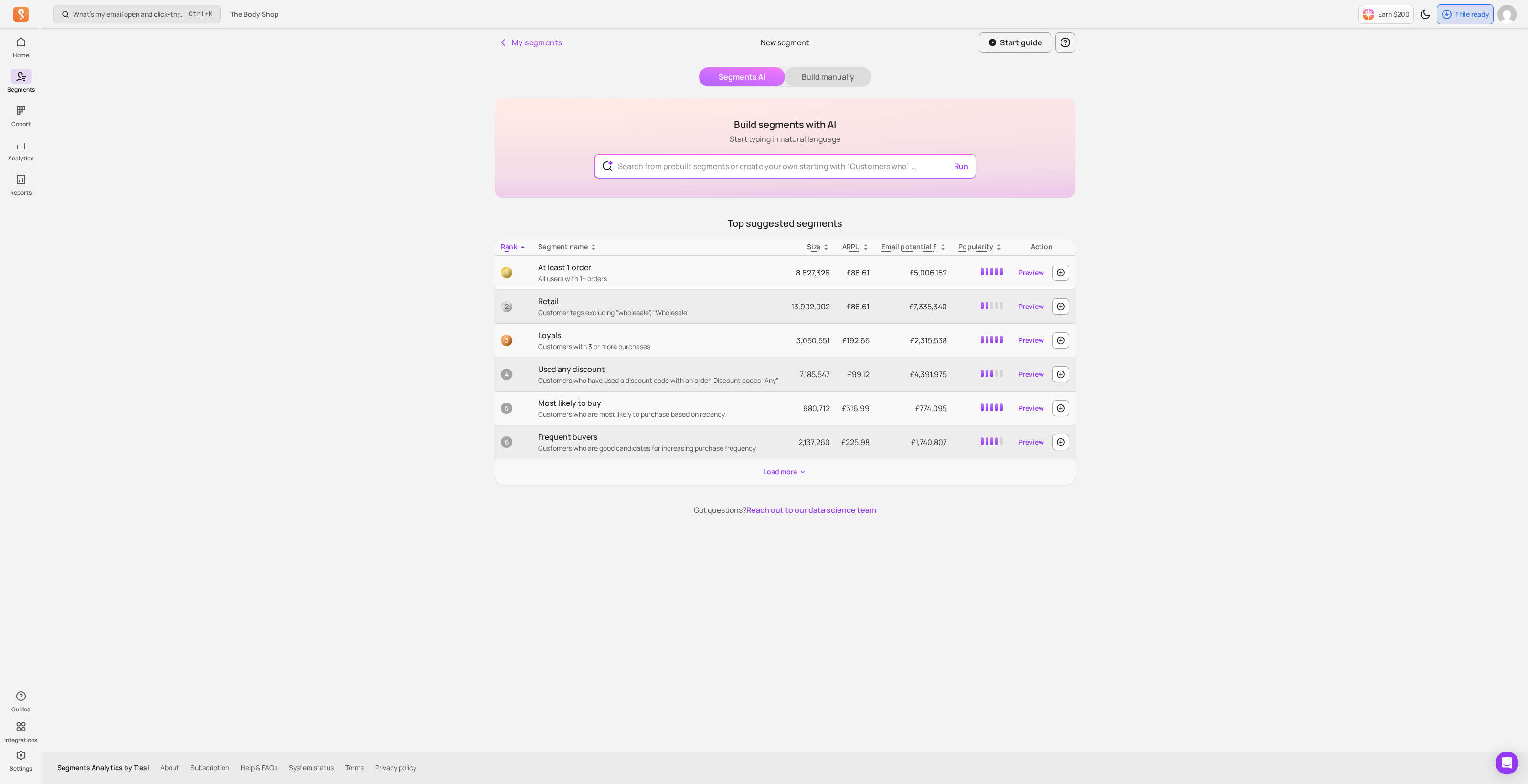
click at [834, 78] on button "Build manually" at bounding box center [827, 77] width 86 height 19
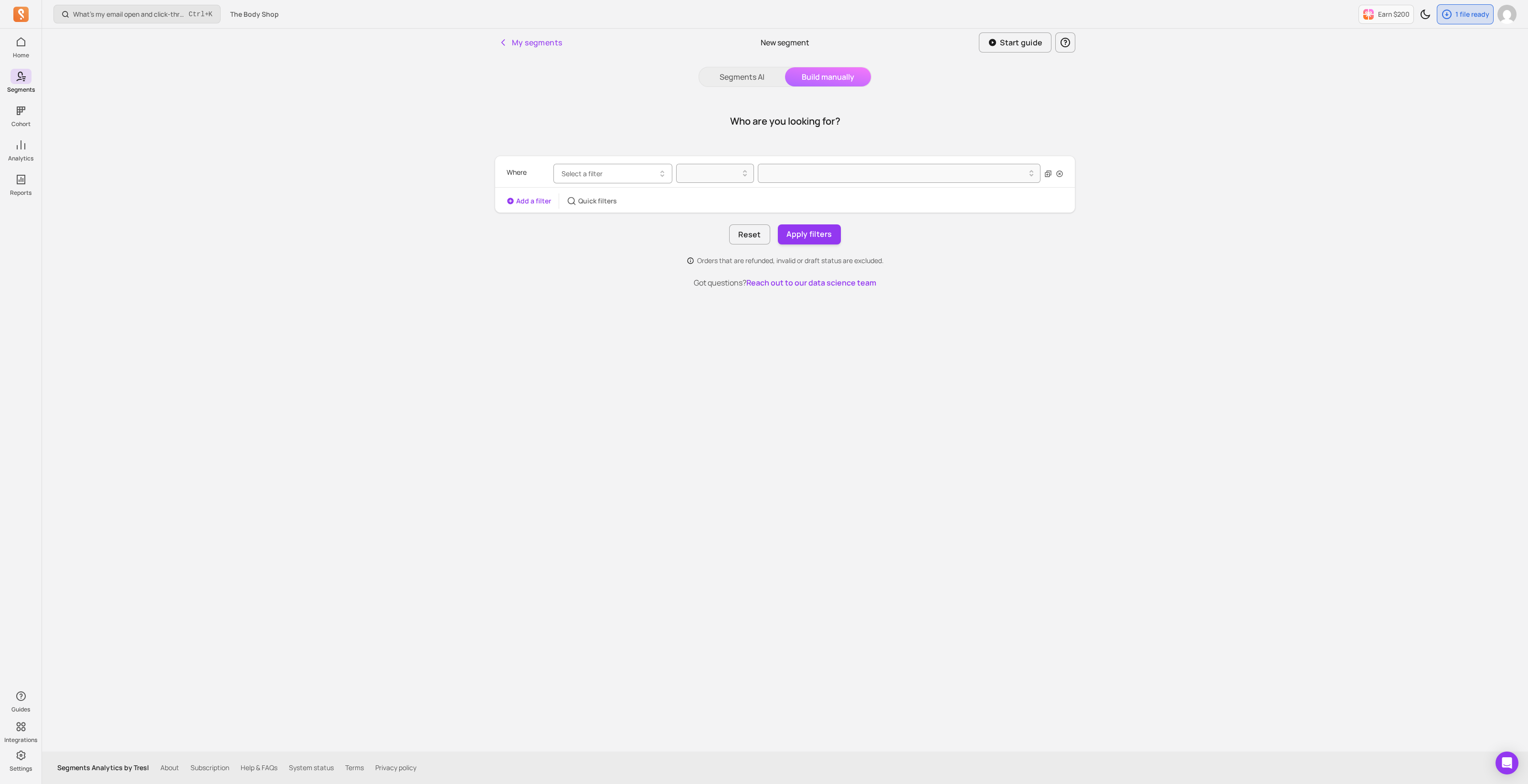
click at [591, 165] on button "Select a filter" at bounding box center [613, 173] width 119 height 20
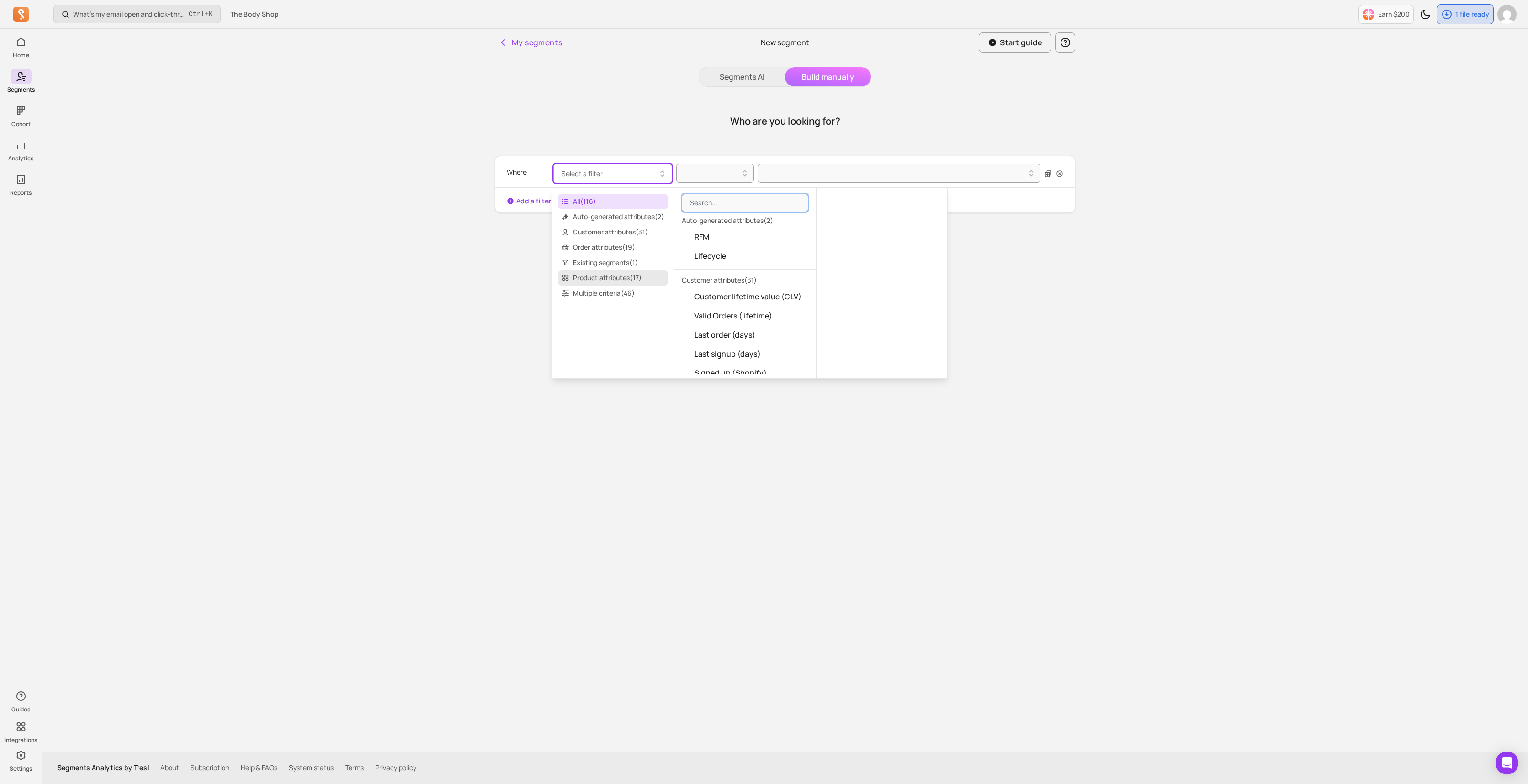
click at [586, 270] on span "Product attributes ( 17 )" at bounding box center [613, 278] width 110 height 15
click at [752, 316] on span "Product collection" at bounding box center [728, 315] width 68 height 11
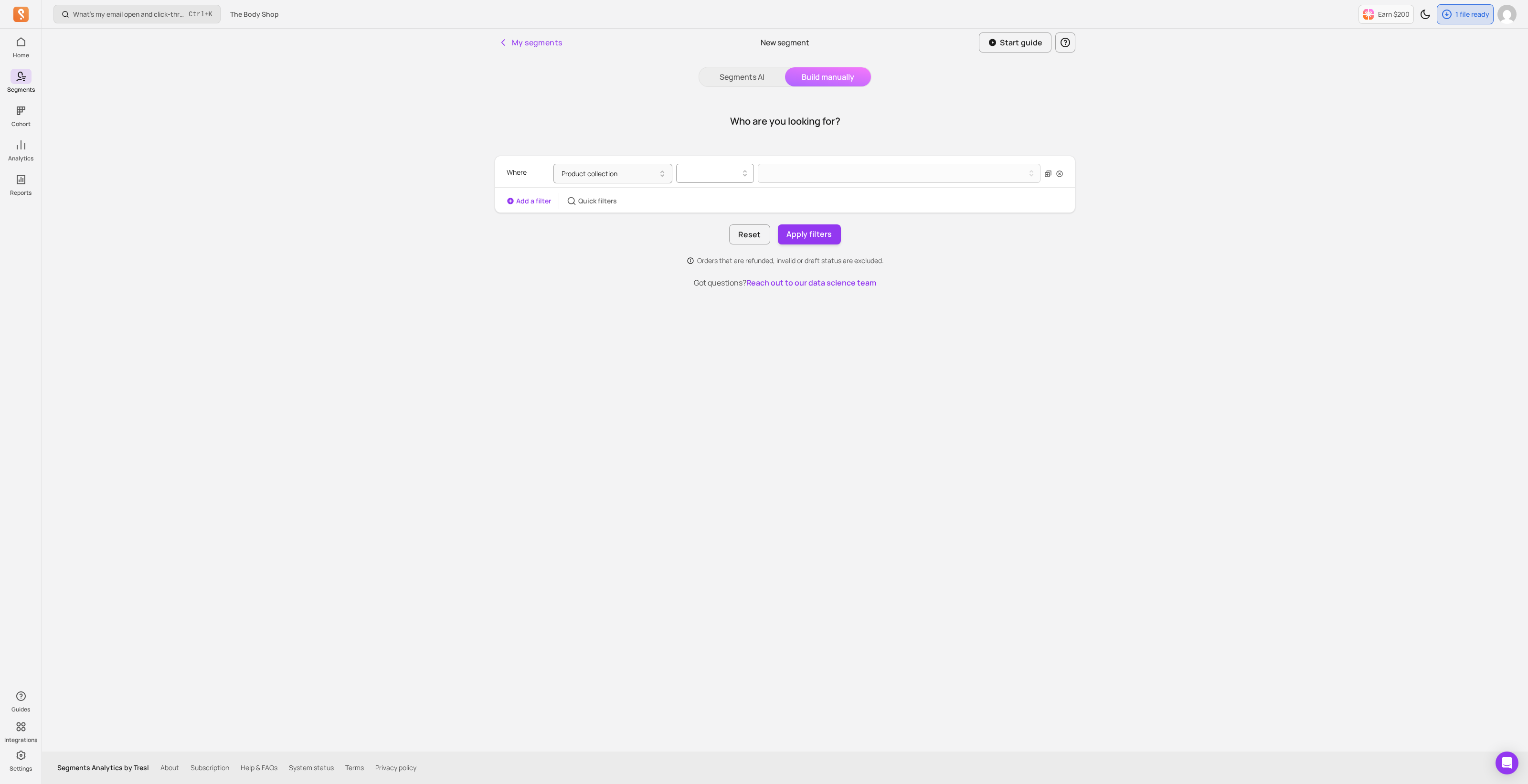
click at [725, 173] on div at bounding box center [711, 173] width 58 height 11
click at [728, 197] on div "contains" at bounding box center [715, 197] width 77 height 17
click at [809, 173] on div at bounding box center [896, 173] width 260 height 4
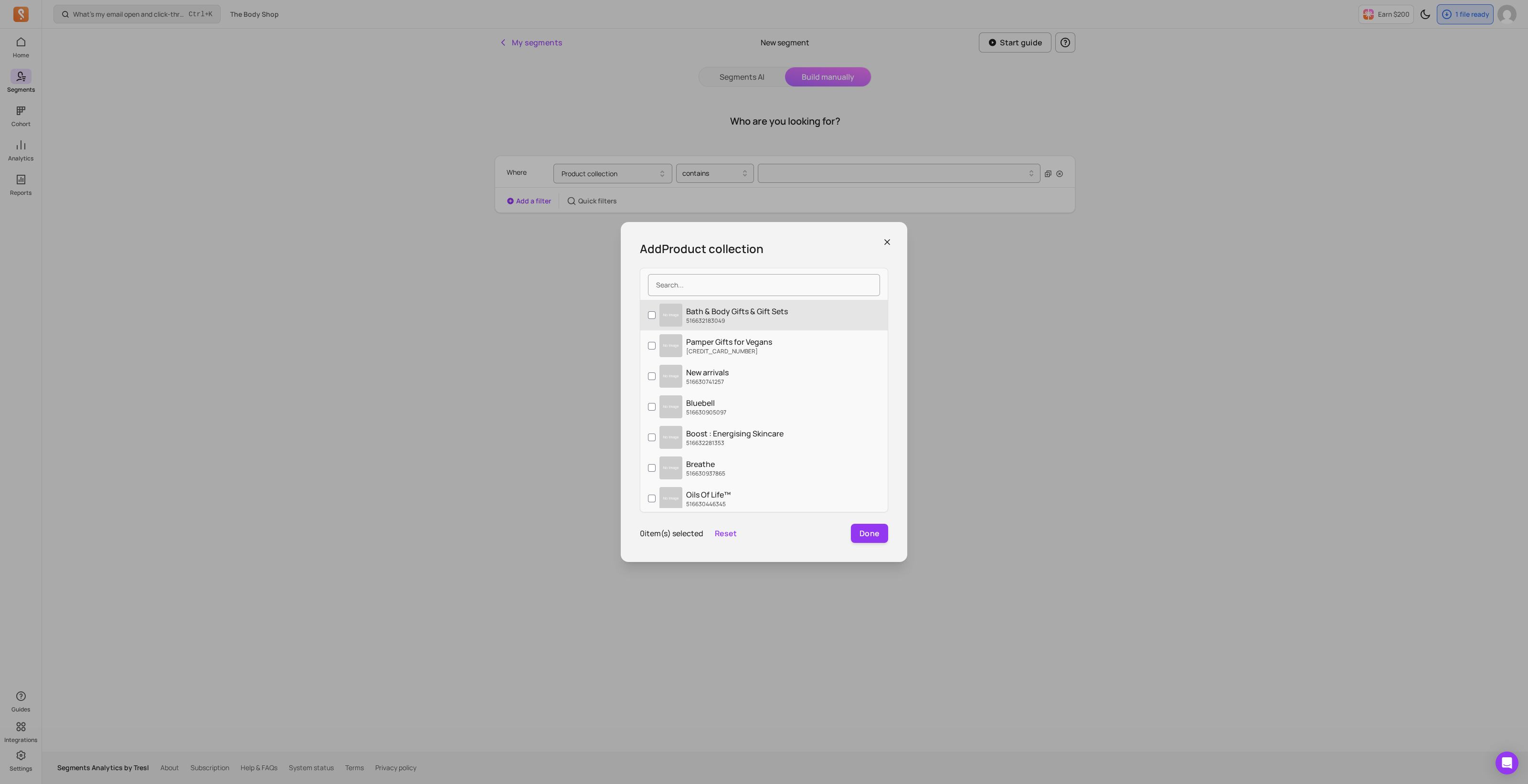
scroll to position [1134, 0]
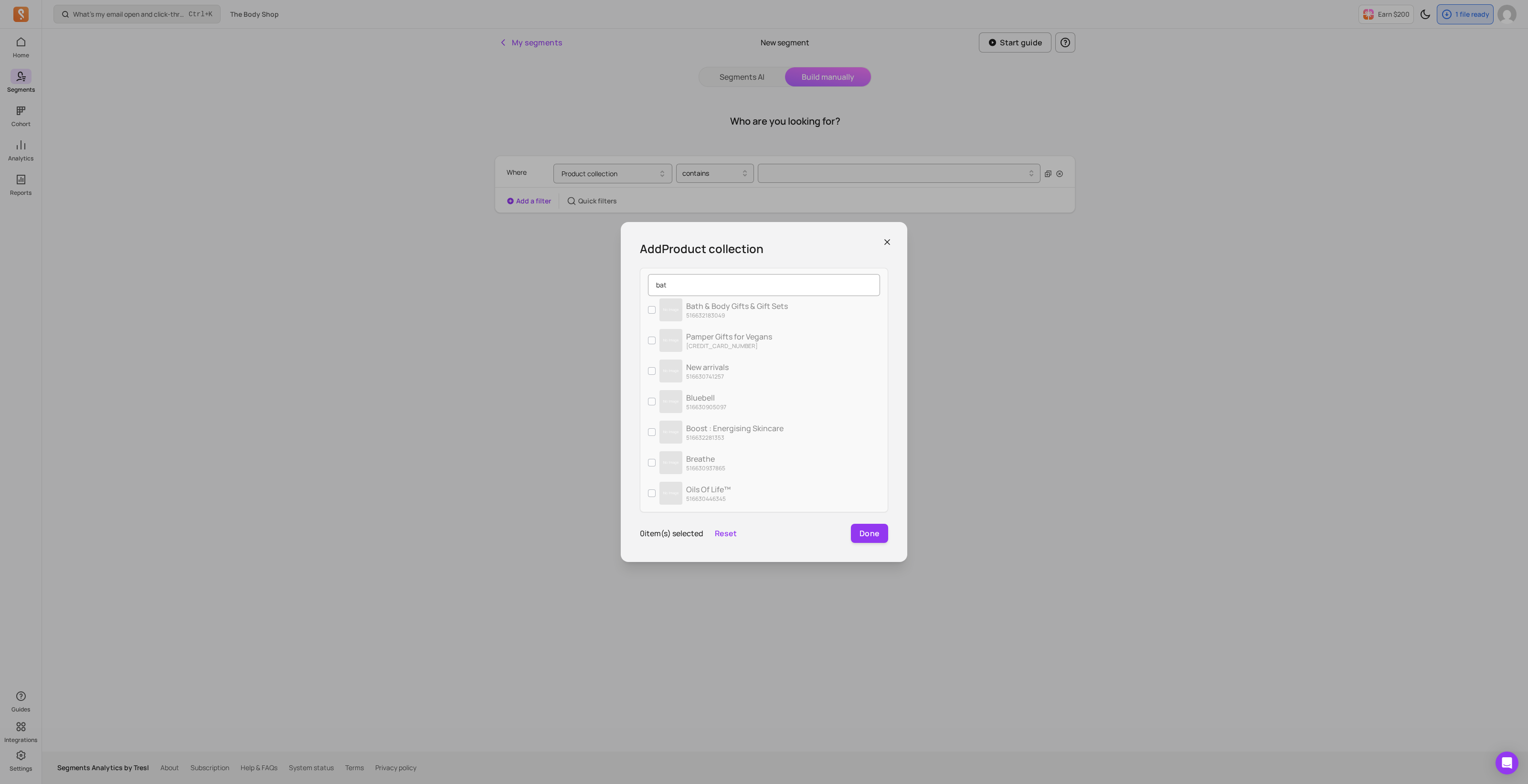
type input "bath"
drag, startPoint x: 673, startPoint y: 281, endPoint x: 642, endPoint y: 281, distance: 31.0
click at [642, 281] on div "bath" at bounding box center [764, 285] width 247 height 26
click at [885, 240] on icon "button" at bounding box center [887, 242] width 5 height 5
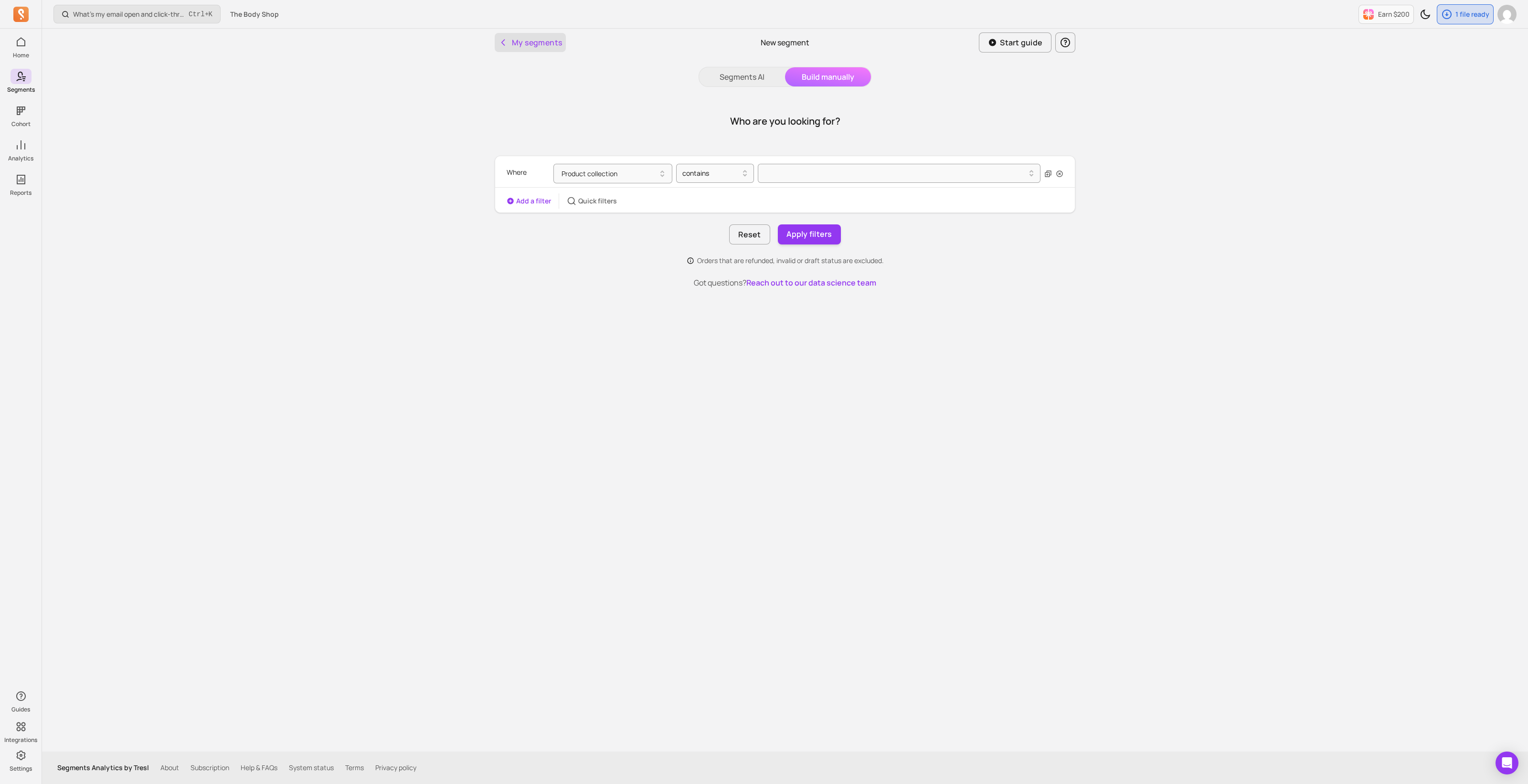
click at [518, 46] on button "My segments" at bounding box center [530, 43] width 71 height 19
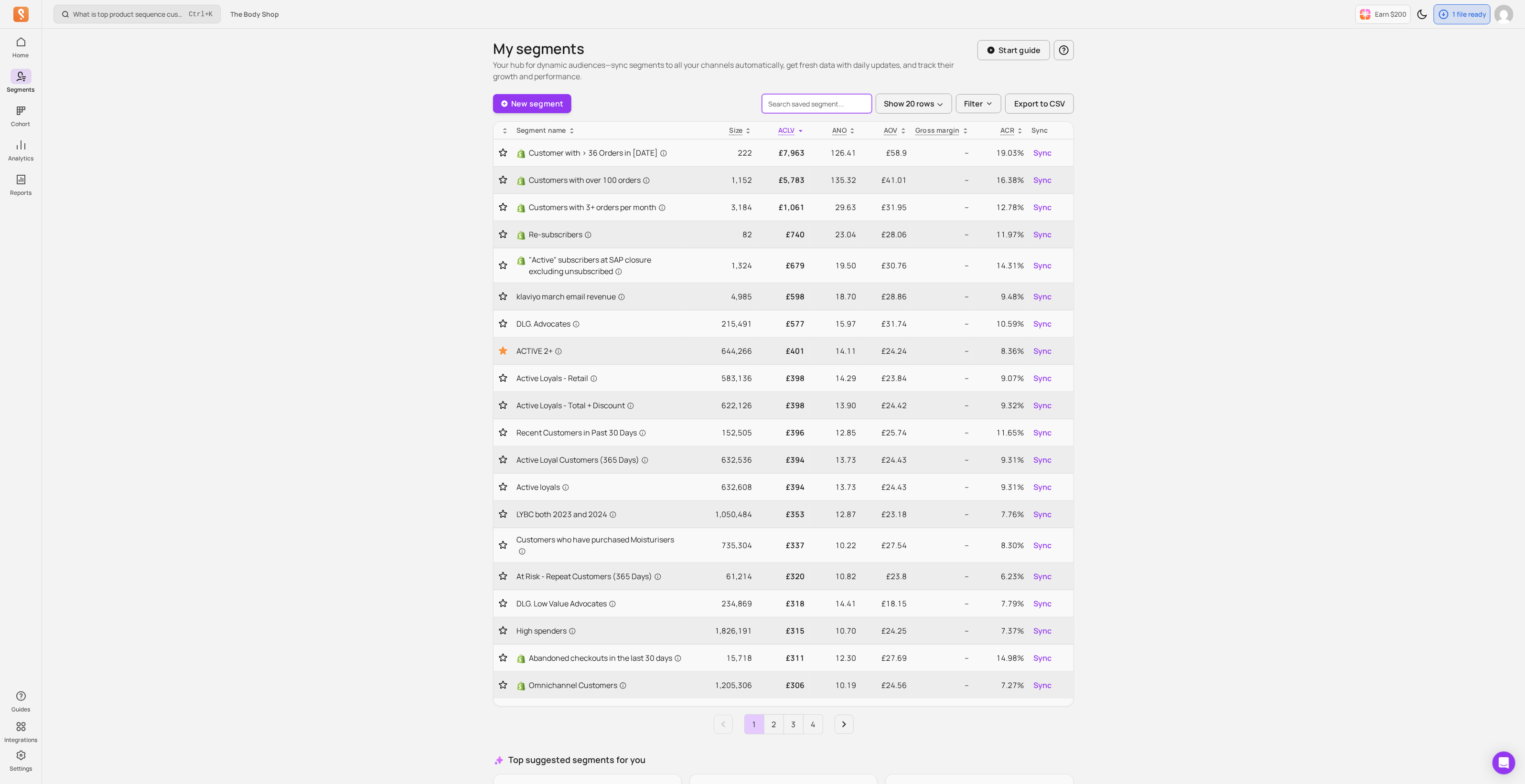
click at [809, 100] on input "search" at bounding box center [816, 104] width 110 height 19
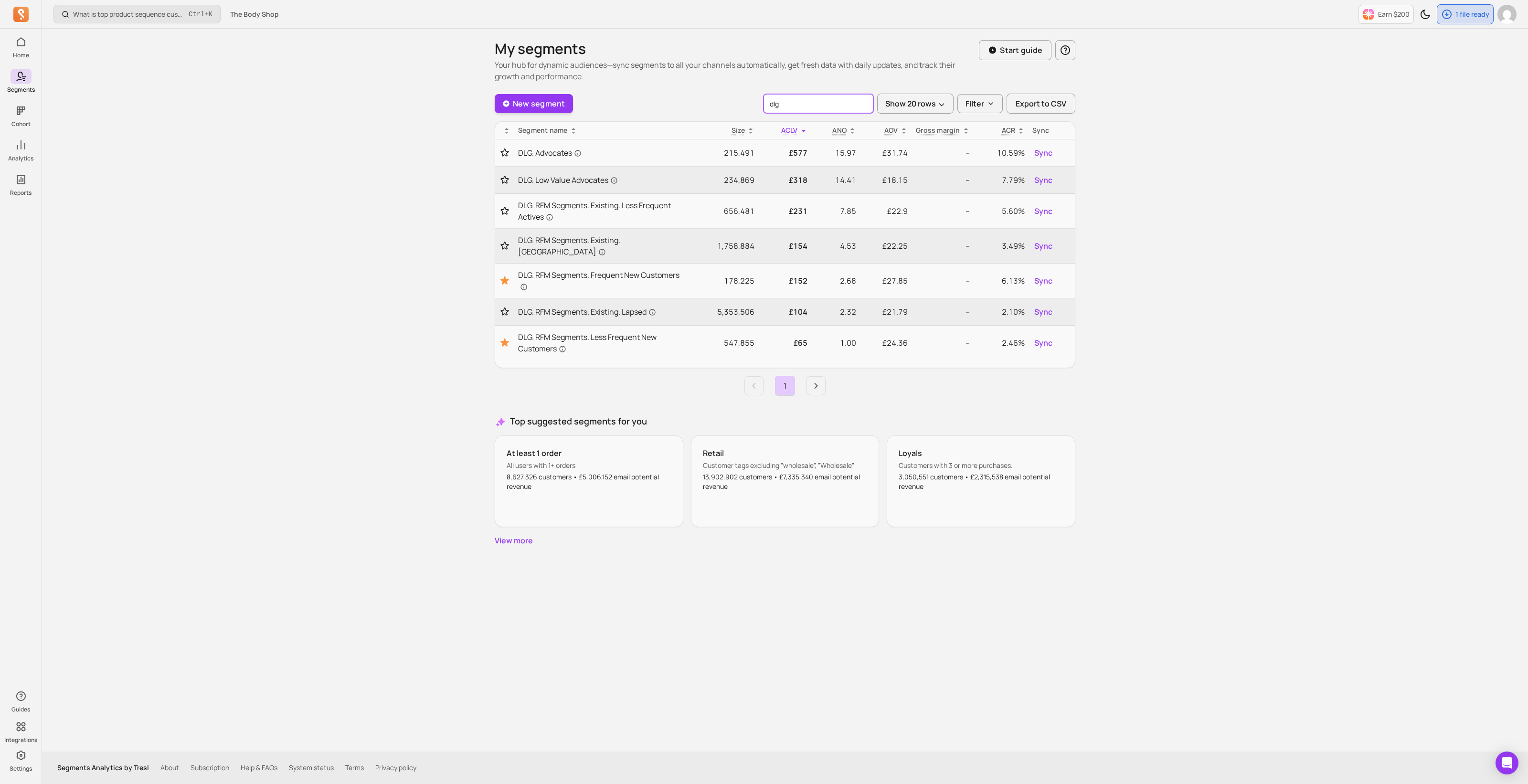
type input "dlg"
click at [618, 240] on span "DLG. RFM Segments. Existing. [GEOGRAPHIC_DATA]" at bounding box center [601, 246] width 166 height 23
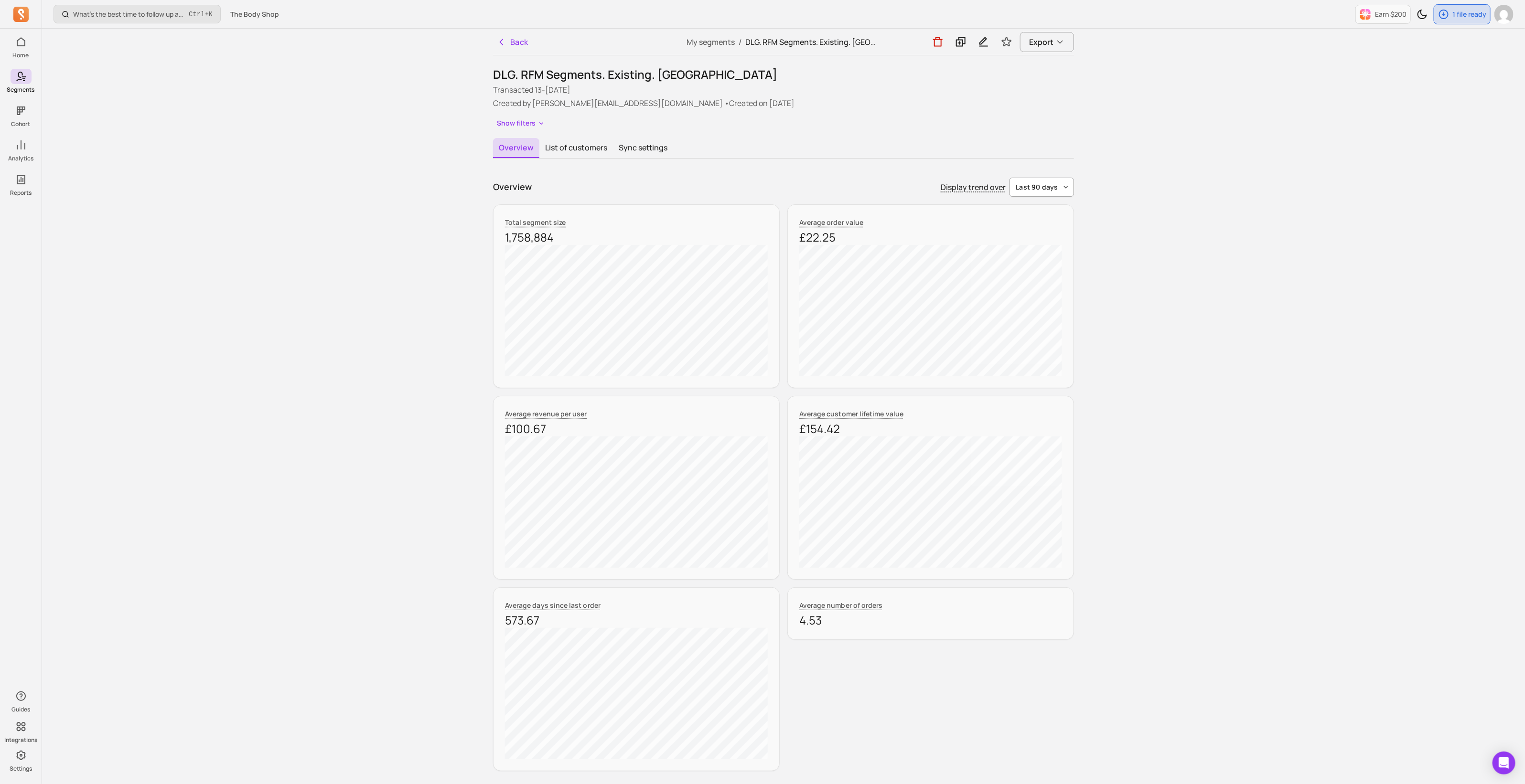
click at [1050, 183] on span "last 90 days" at bounding box center [1037, 187] width 43 height 9
click at [1044, 346] on span "year to date" at bounding box center [1043, 346] width 43 height 9
click at [1064, 190] on button "year to date" at bounding box center [1043, 187] width 62 height 19
click at [1056, 329] on span "last year" at bounding box center [1043, 329] width 43 height 9
click at [337, 352] on div "What’s the best time to follow up after a first order? Ctrl + K The Body Shop E…" at bounding box center [783, 648] width 1483 height 1297
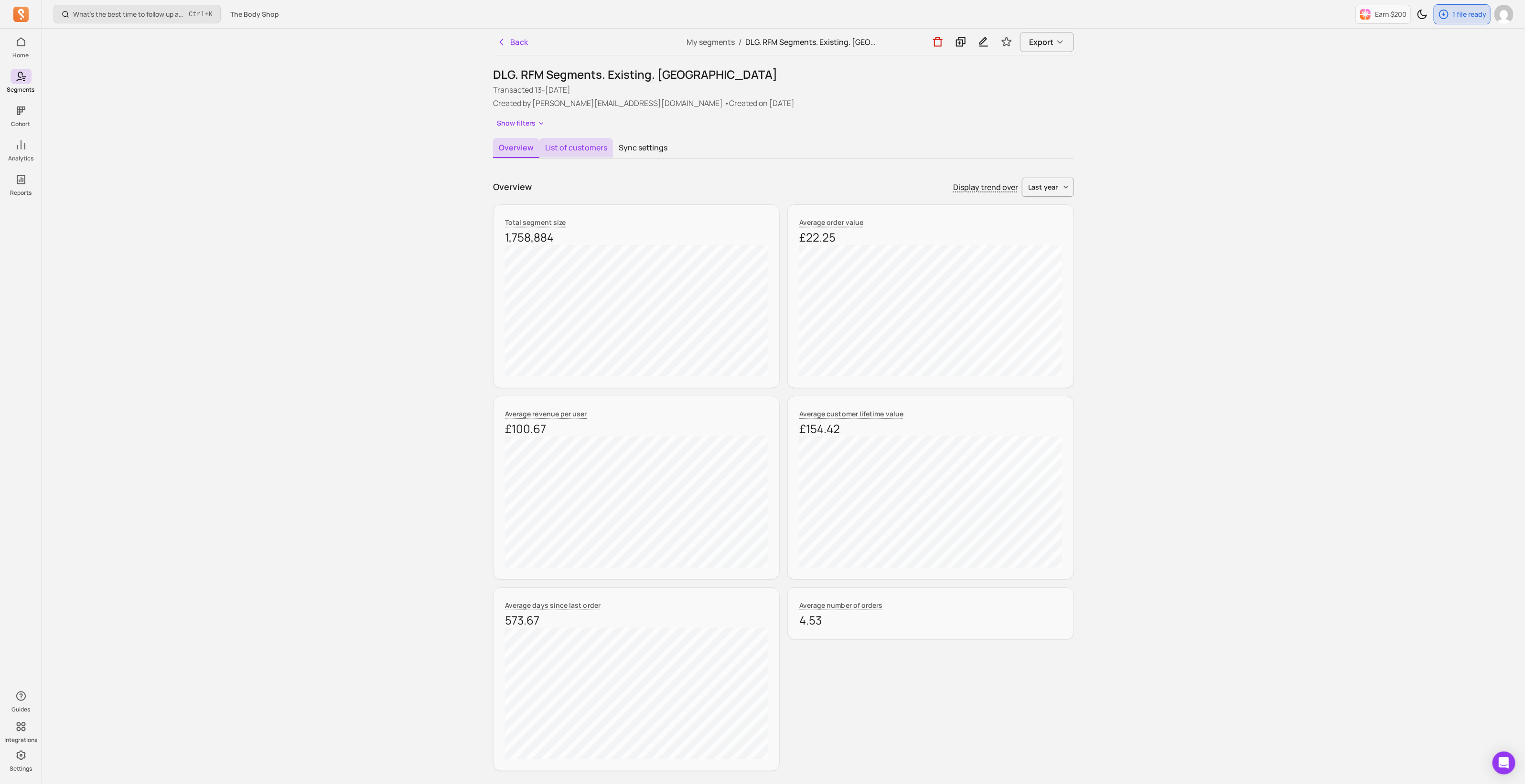
click at [584, 142] on button "List of customers" at bounding box center [576, 148] width 74 height 20
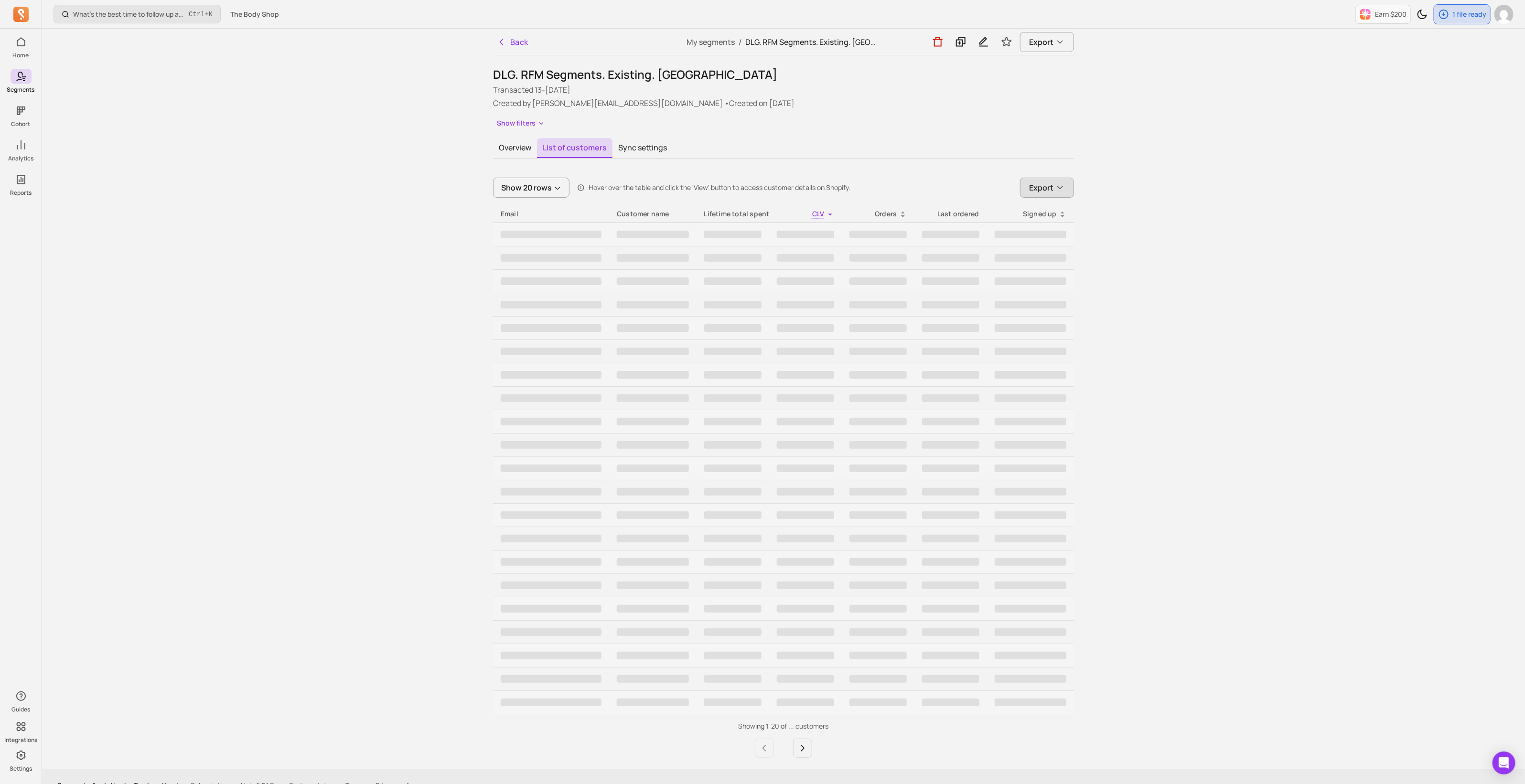
click at [1060, 192] on icon "button" at bounding box center [1060, 187] width 9 height 9
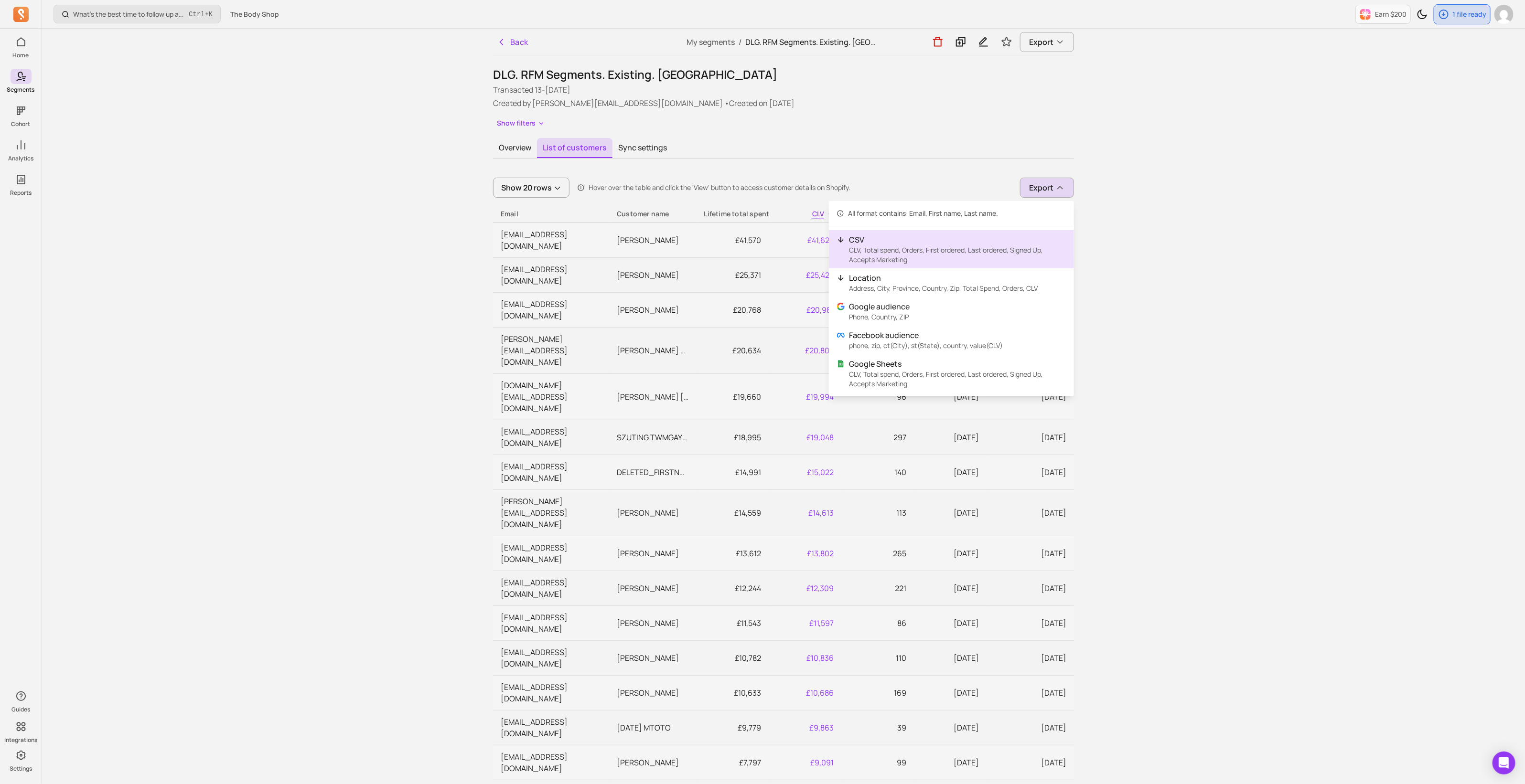
click at [1008, 239] on p "CSV" at bounding box center [957, 239] width 217 height 11
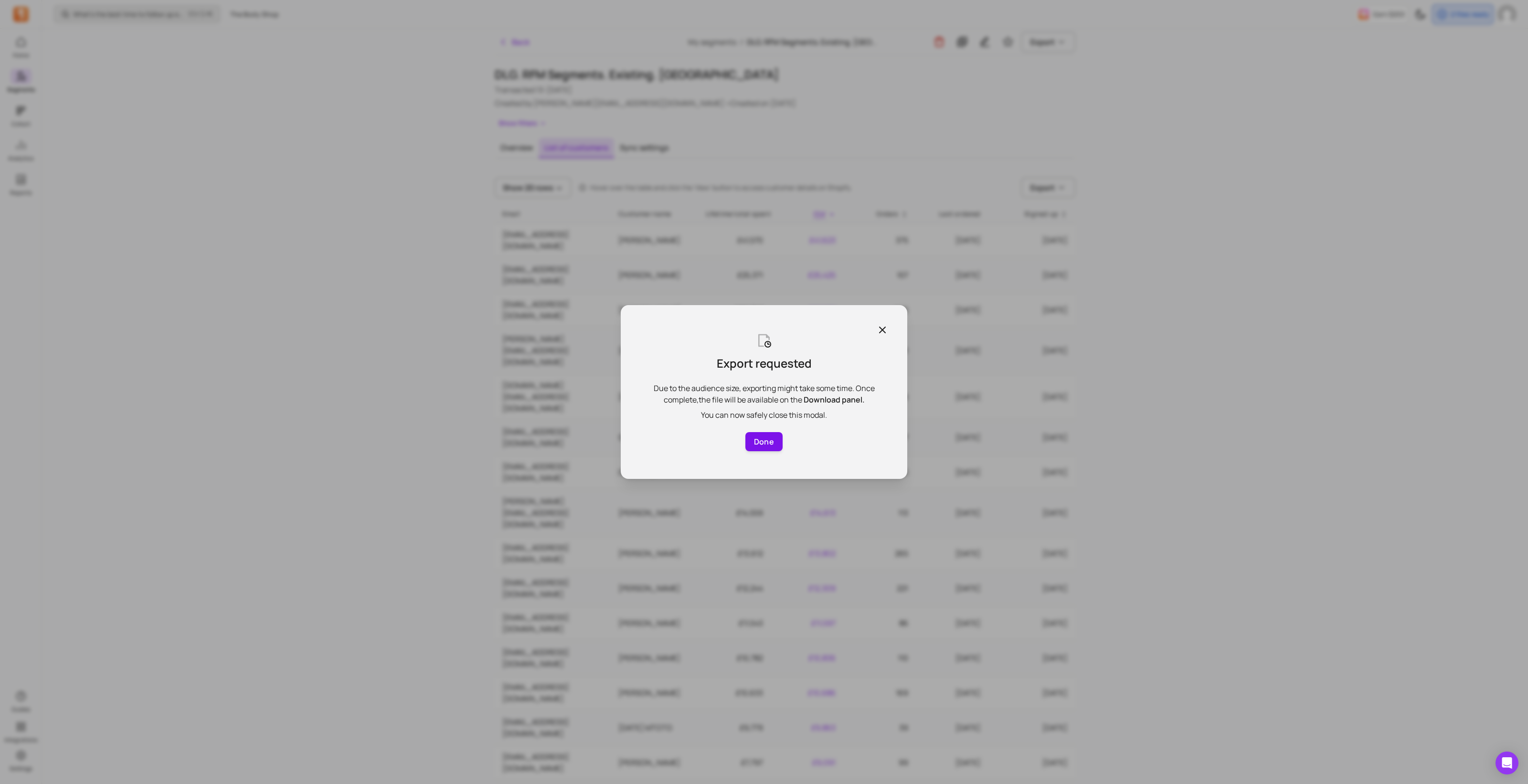
click at [763, 442] on button "Done" at bounding box center [764, 442] width 37 height 19
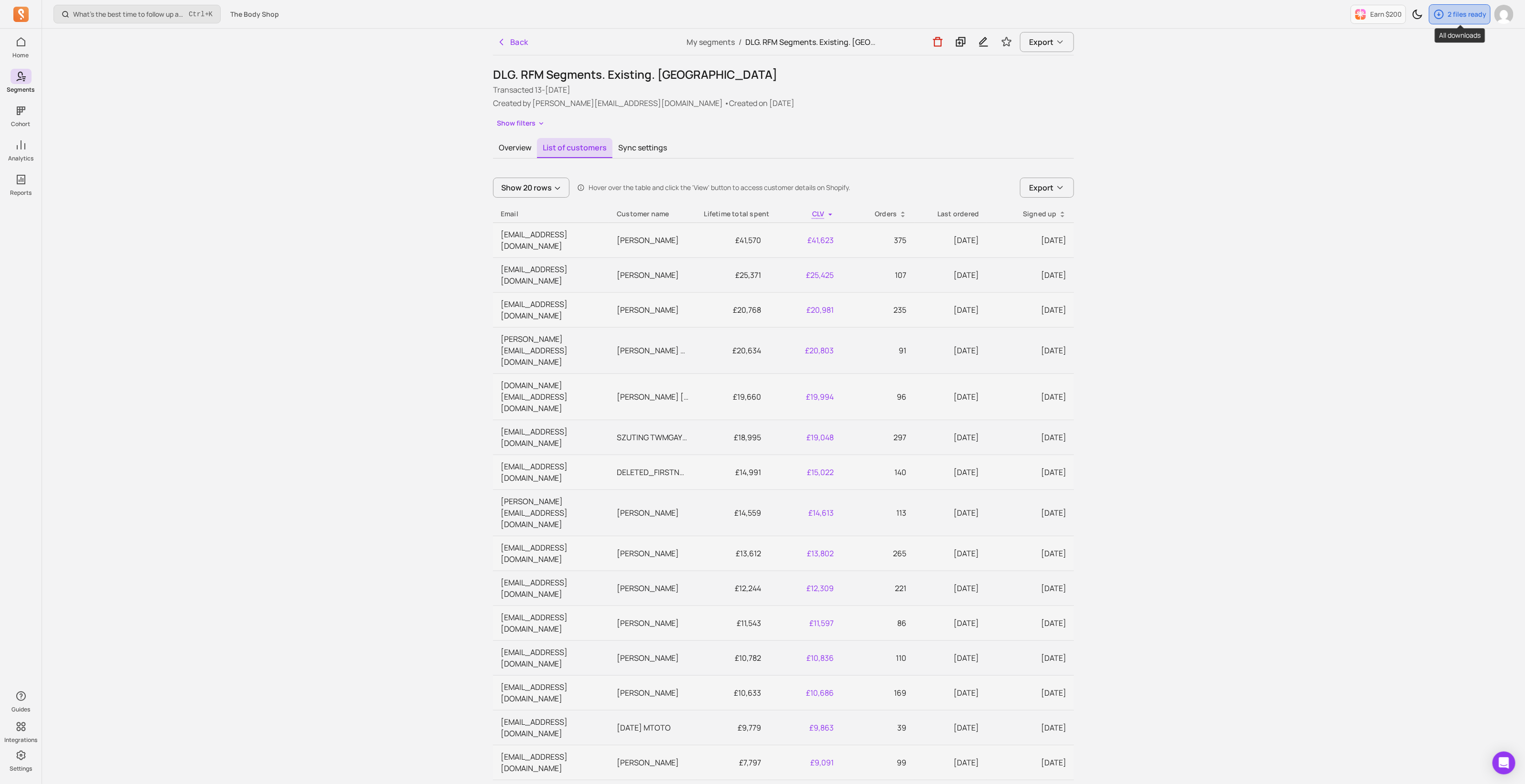
click at [1438, 13] on icon "button" at bounding box center [1438, 14] width 11 height 11
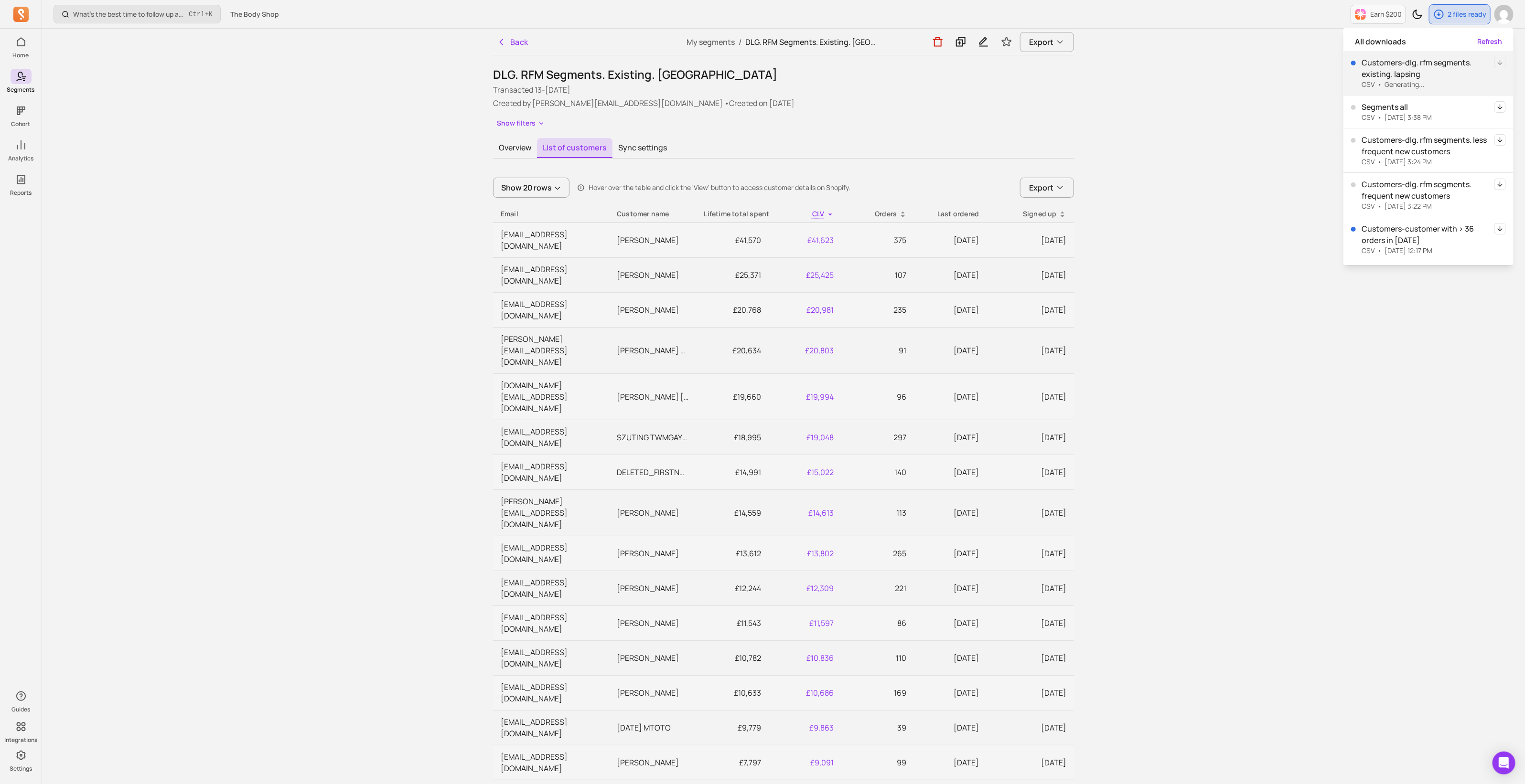
click at [1488, 41] on button "Refresh" at bounding box center [1489, 42] width 25 height 9
click at [1497, 39] on button "Refresh" at bounding box center [1489, 42] width 25 height 9
drag, startPoint x: 1496, startPoint y: 97, endPoint x: 1502, endPoint y: 104, distance: 9.2
click at [1498, 97] on icon "button" at bounding box center [1500, 95] width 5 height 5
